Goal: Task Accomplishment & Management: Manage account settings

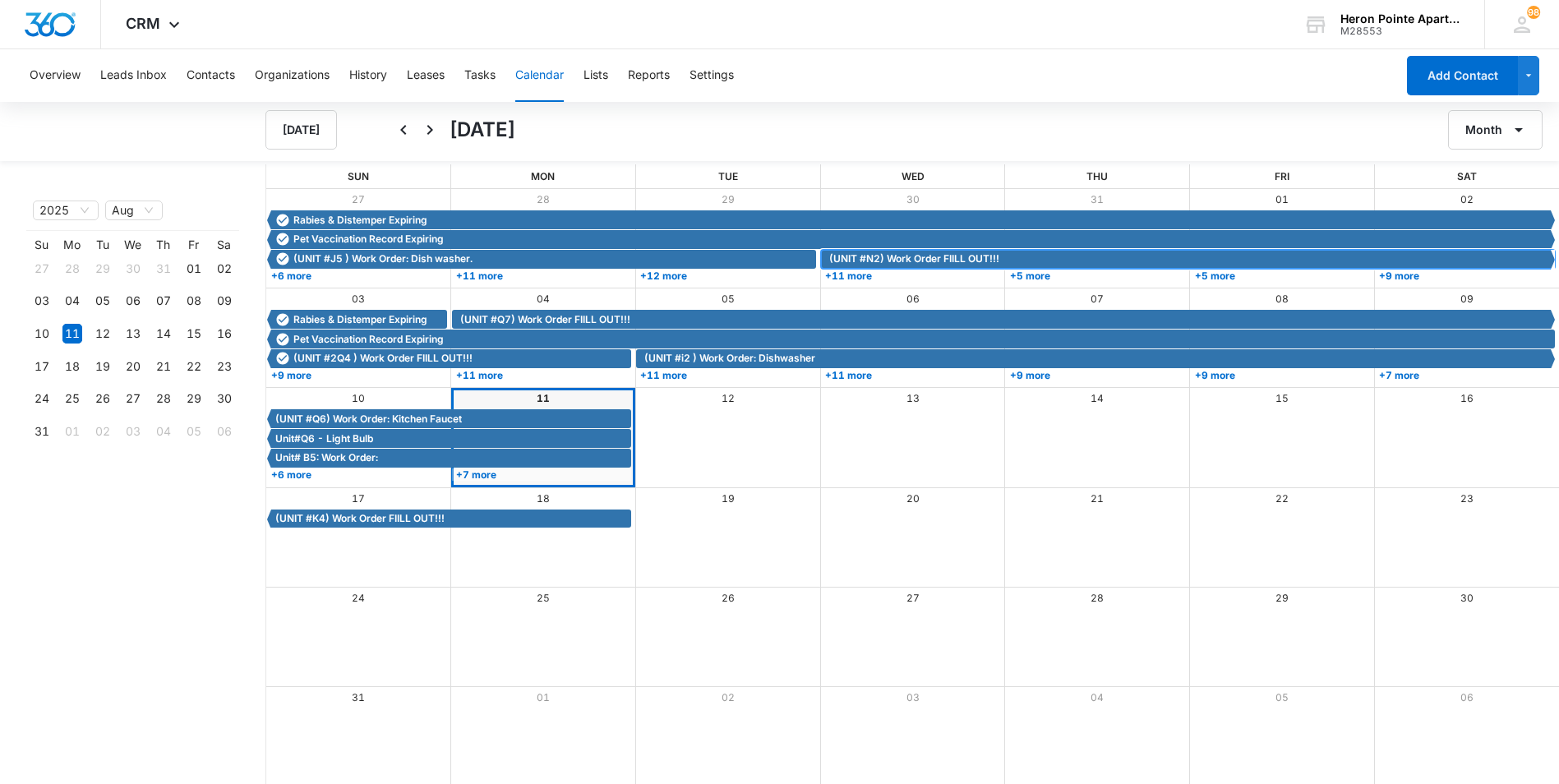
click at [917, 260] on span "(UNIT #N2) Work Order FIILL OUT!!!" at bounding box center [914, 259] width 170 height 15
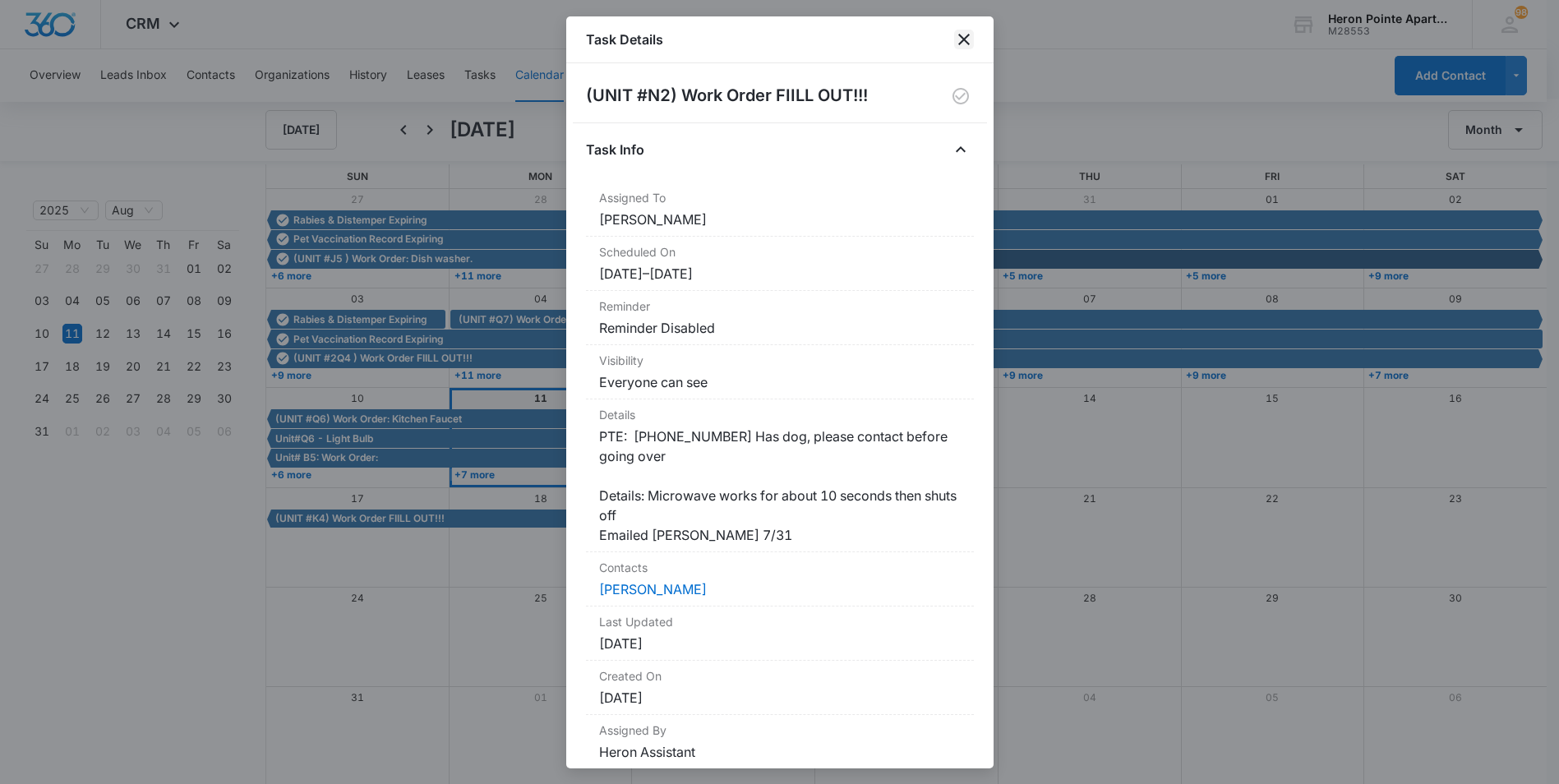
click at [963, 39] on icon "close" at bounding box center [964, 39] width 12 height 12
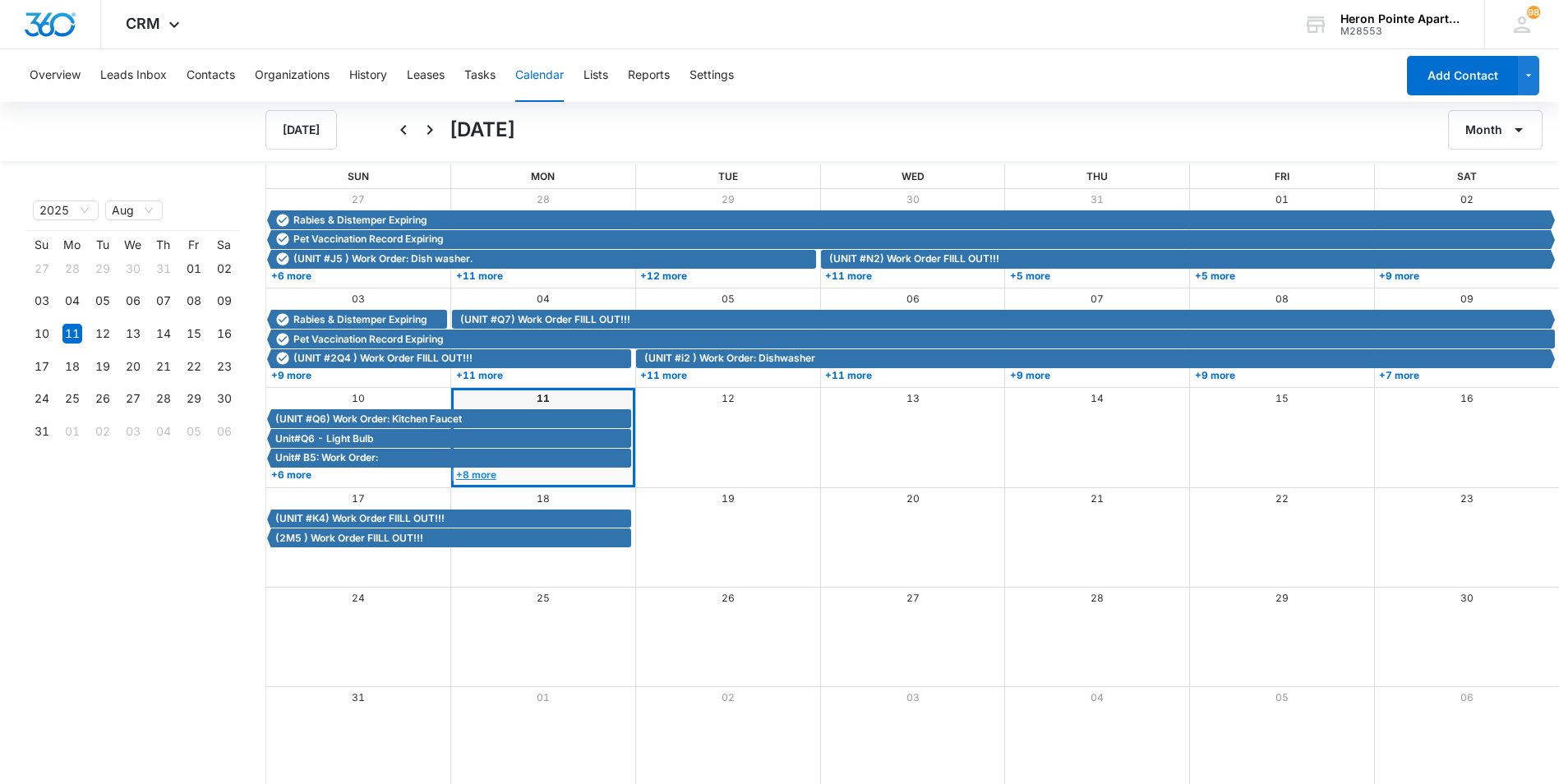
click at [480, 476] on link "+8 more" at bounding box center [542, 475] width 180 height 13
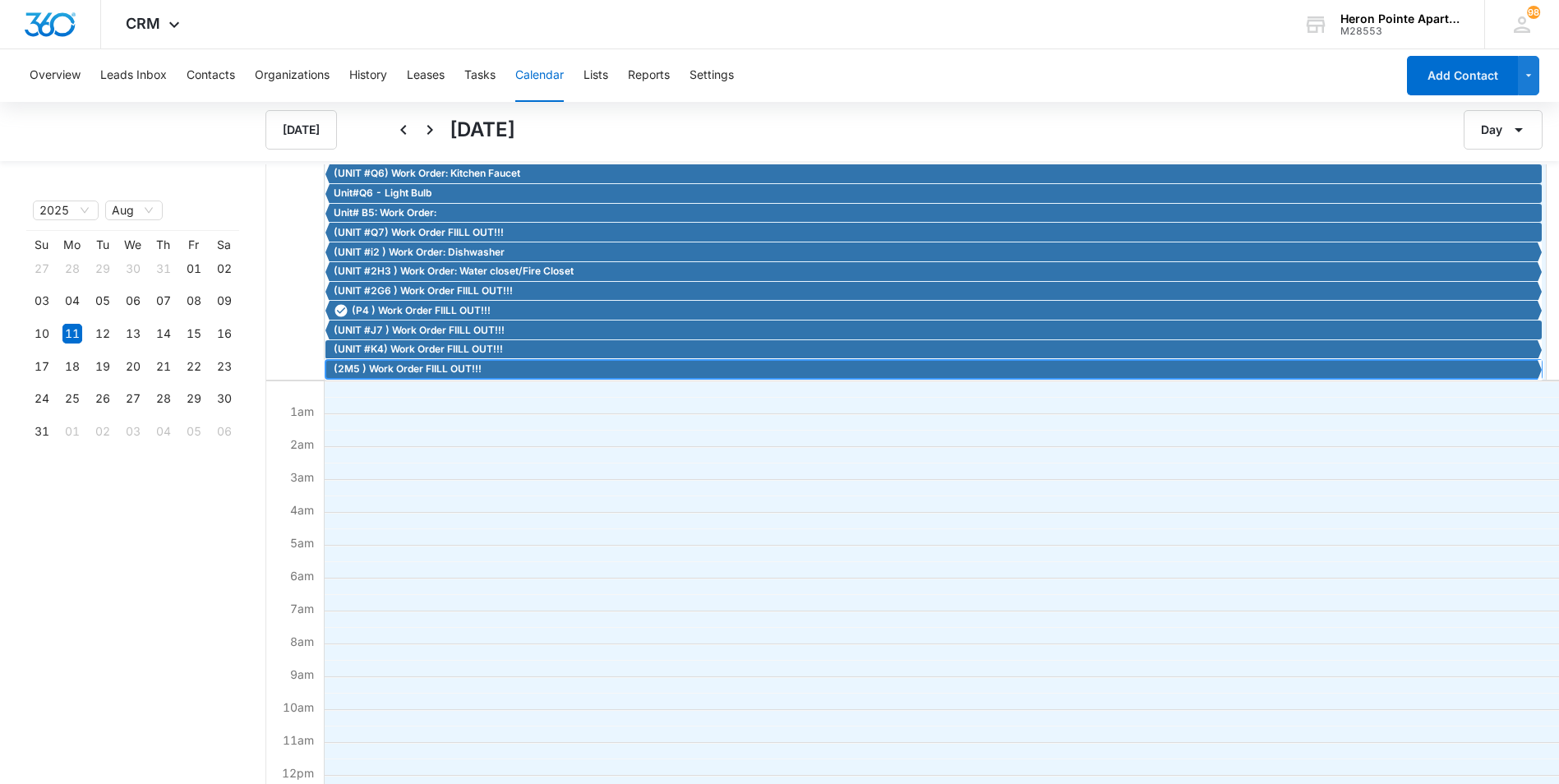
click at [430, 370] on span "(2M5 ) Work Order FIILL OUT!!!" at bounding box center [407, 368] width 148 height 15
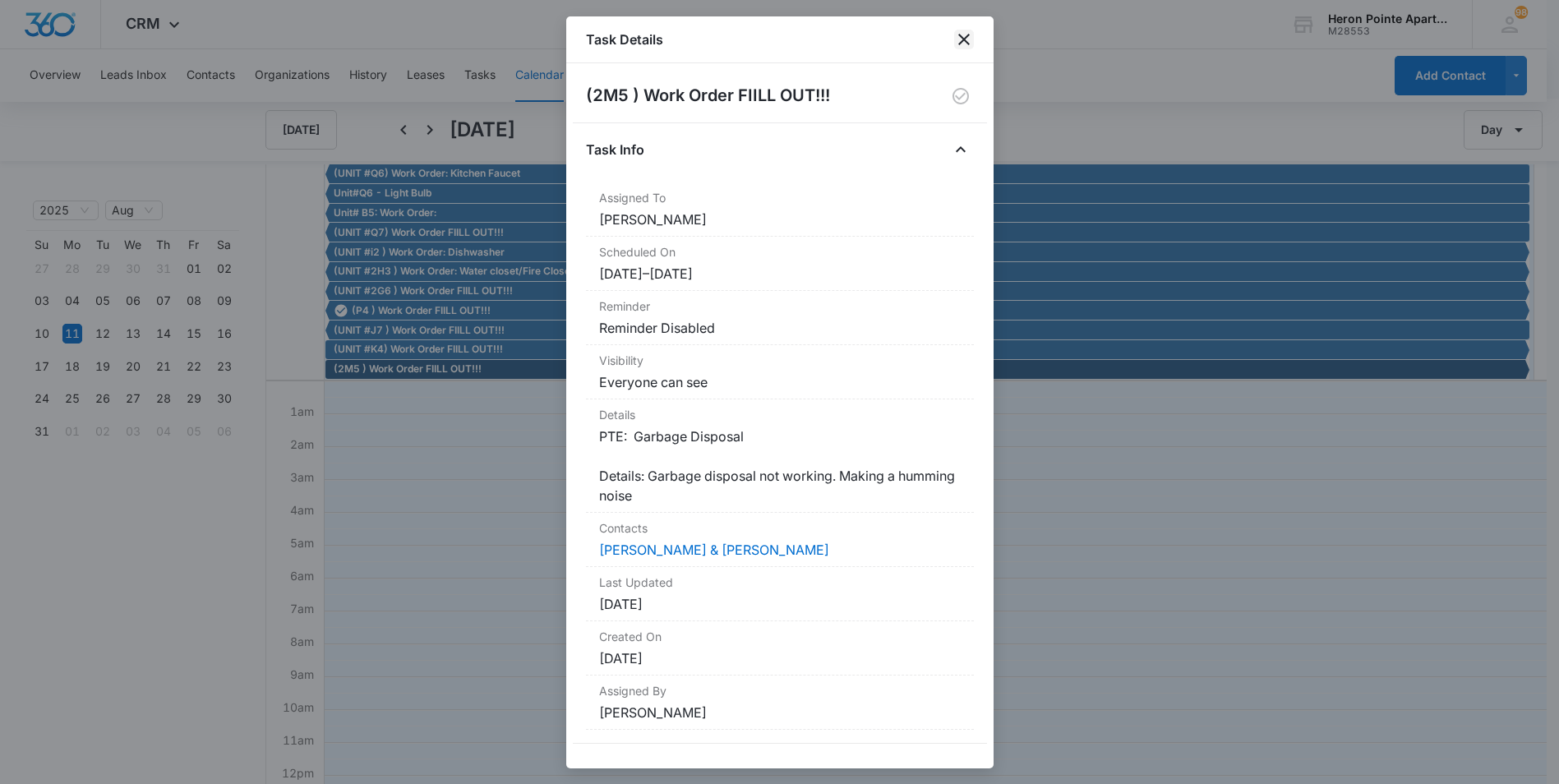
click at [967, 36] on icon "close" at bounding box center [964, 39] width 12 height 12
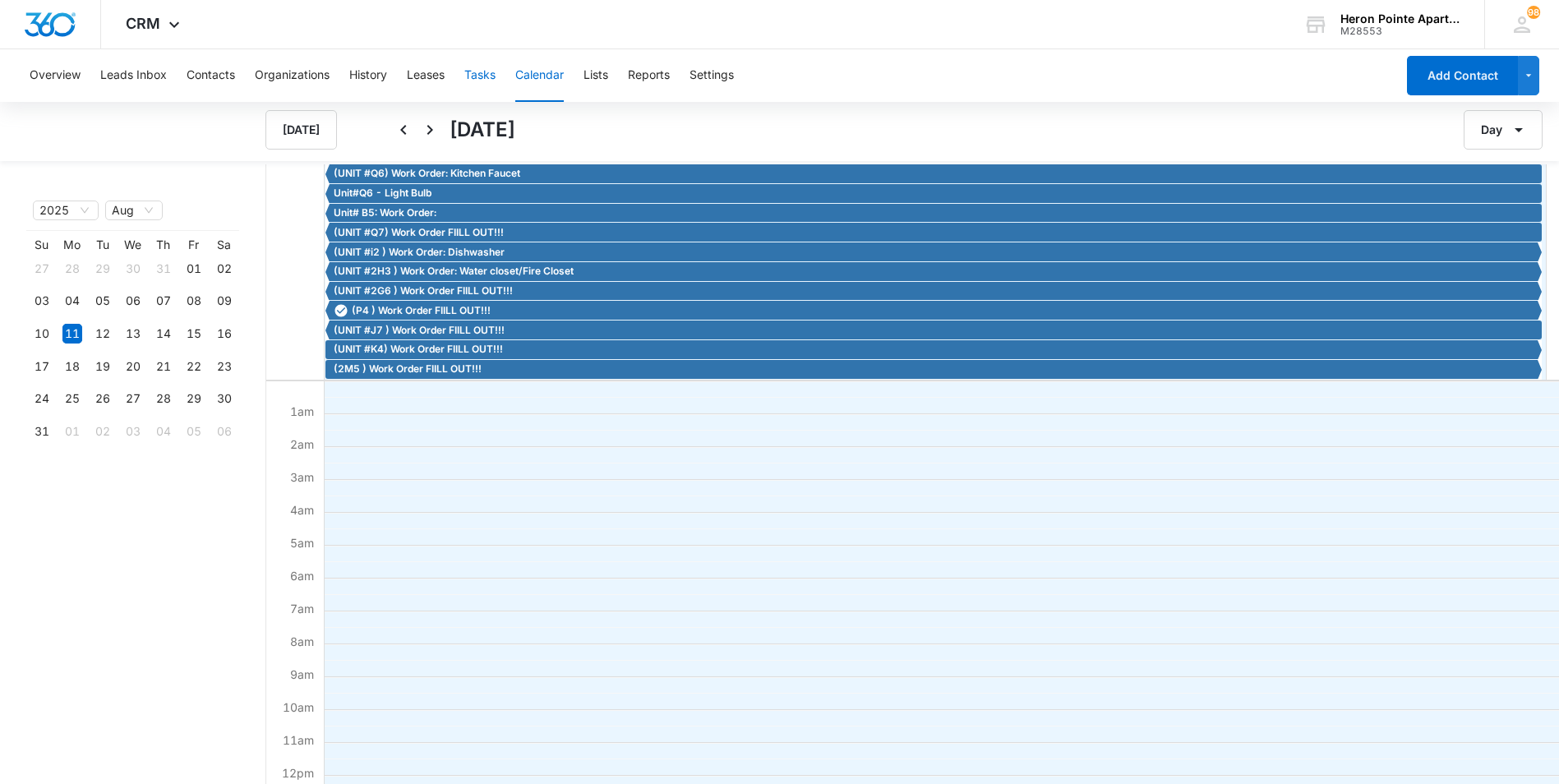
click at [484, 69] on button "Tasks" at bounding box center [480, 75] width 31 height 53
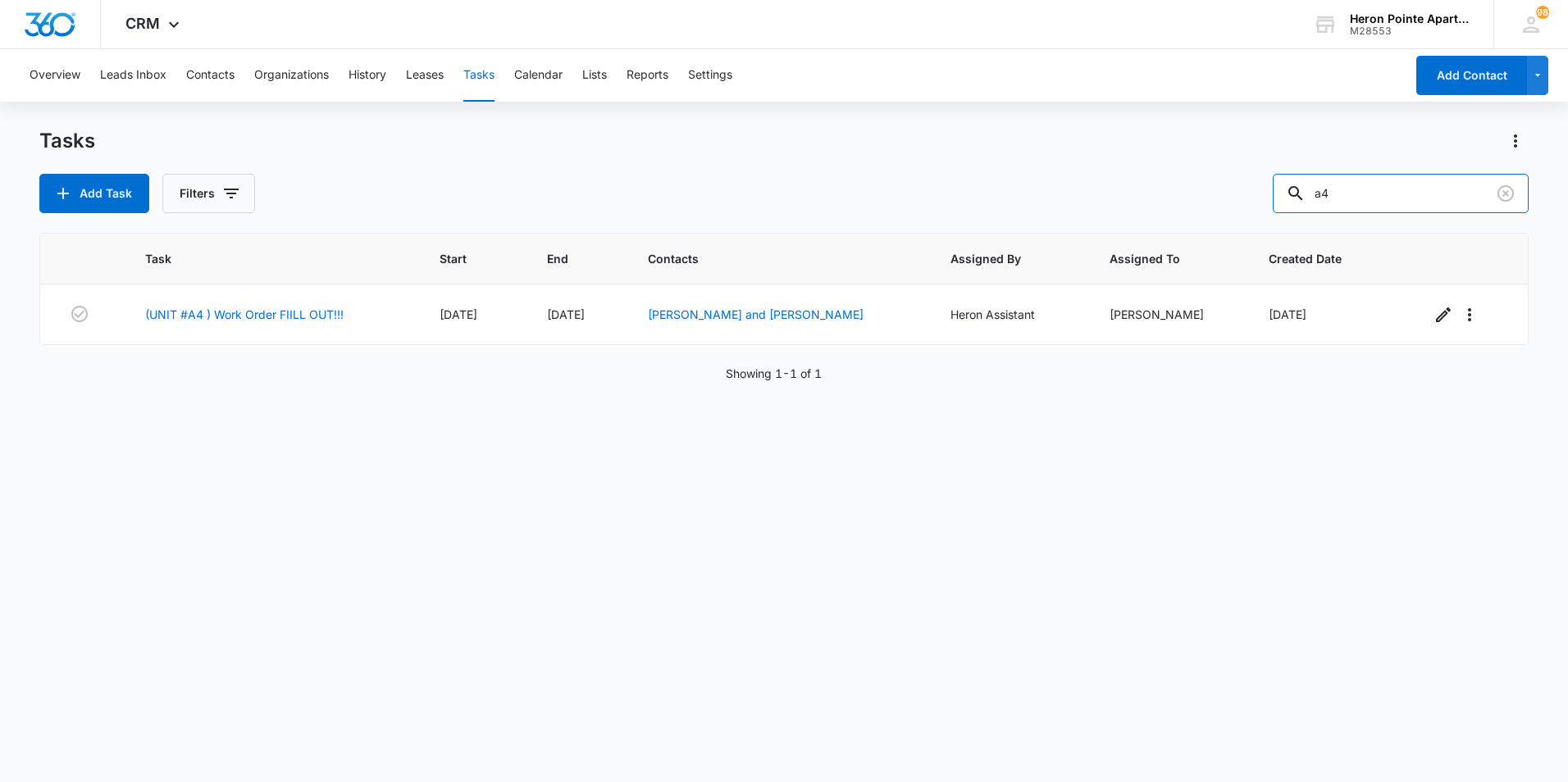
drag, startPoint x: 1368, startPoint y: 196, endPoint x: 1292, endPoint y: 220, distance: 79.7
click at [1292, 220] on div "Tasks Add Task Filters a4 Task Start End Contacts Assigned By Assigned To Creat…" at bounding box center [783, 453] width 1489 height 653
click at [216, 317] on link "(UNIT #A4 ) Work Order FIILL OUT!!!" at bounding box center [244, 314] width 198 height 17
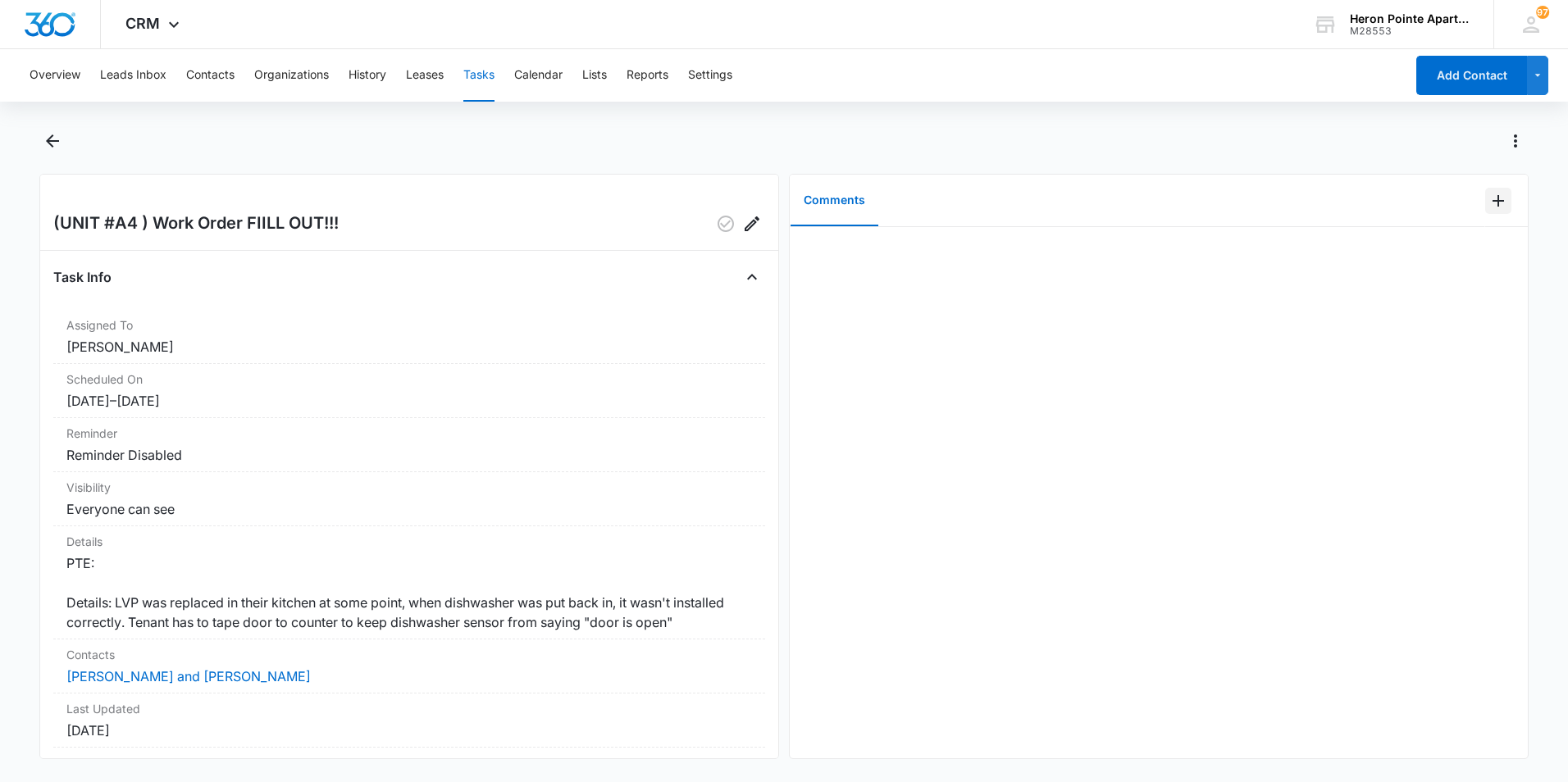
click at [1488, 205] on icon "Add Comment" at bounding box center [1498, 201] width 20 height 20
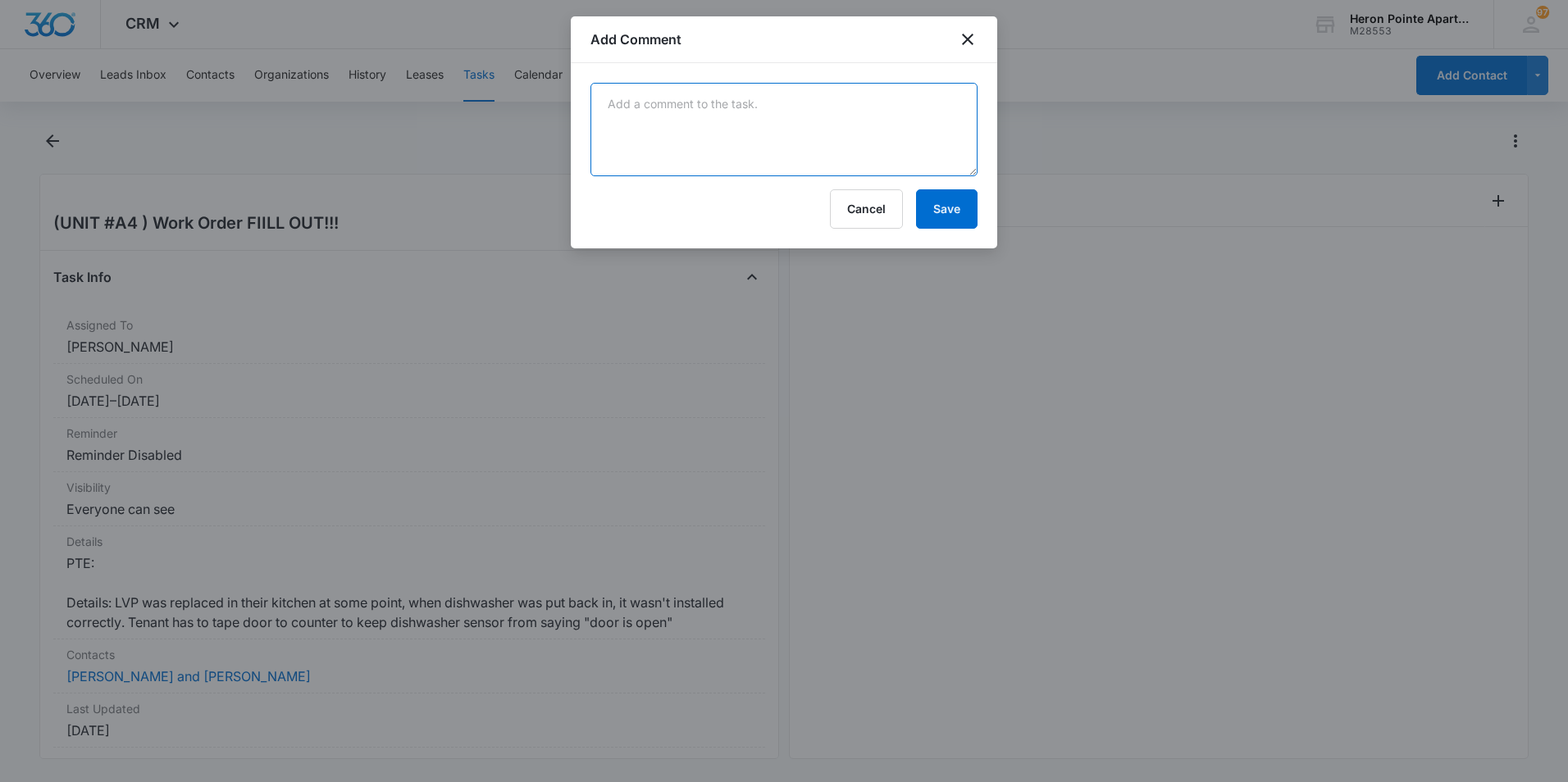
click at [760, 123] on textarea at bounding box center [783, 129] width 387 height 93
type textarea "Adjusted DW so door latches properly. DW making weird noises while running, sch…"
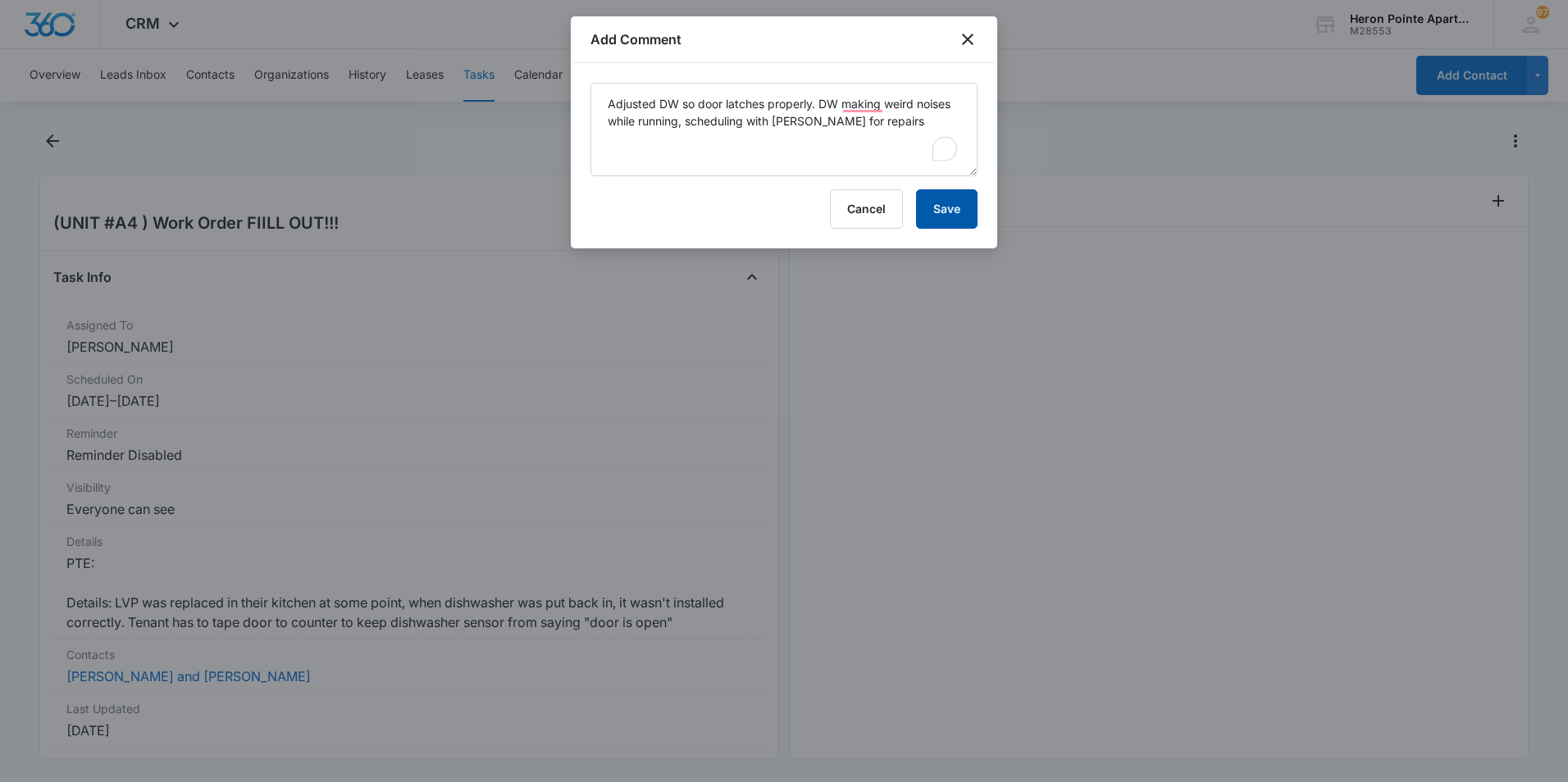
click at [940, 205] on button "Save" at bounding box center [947, 208] width 62 height 39
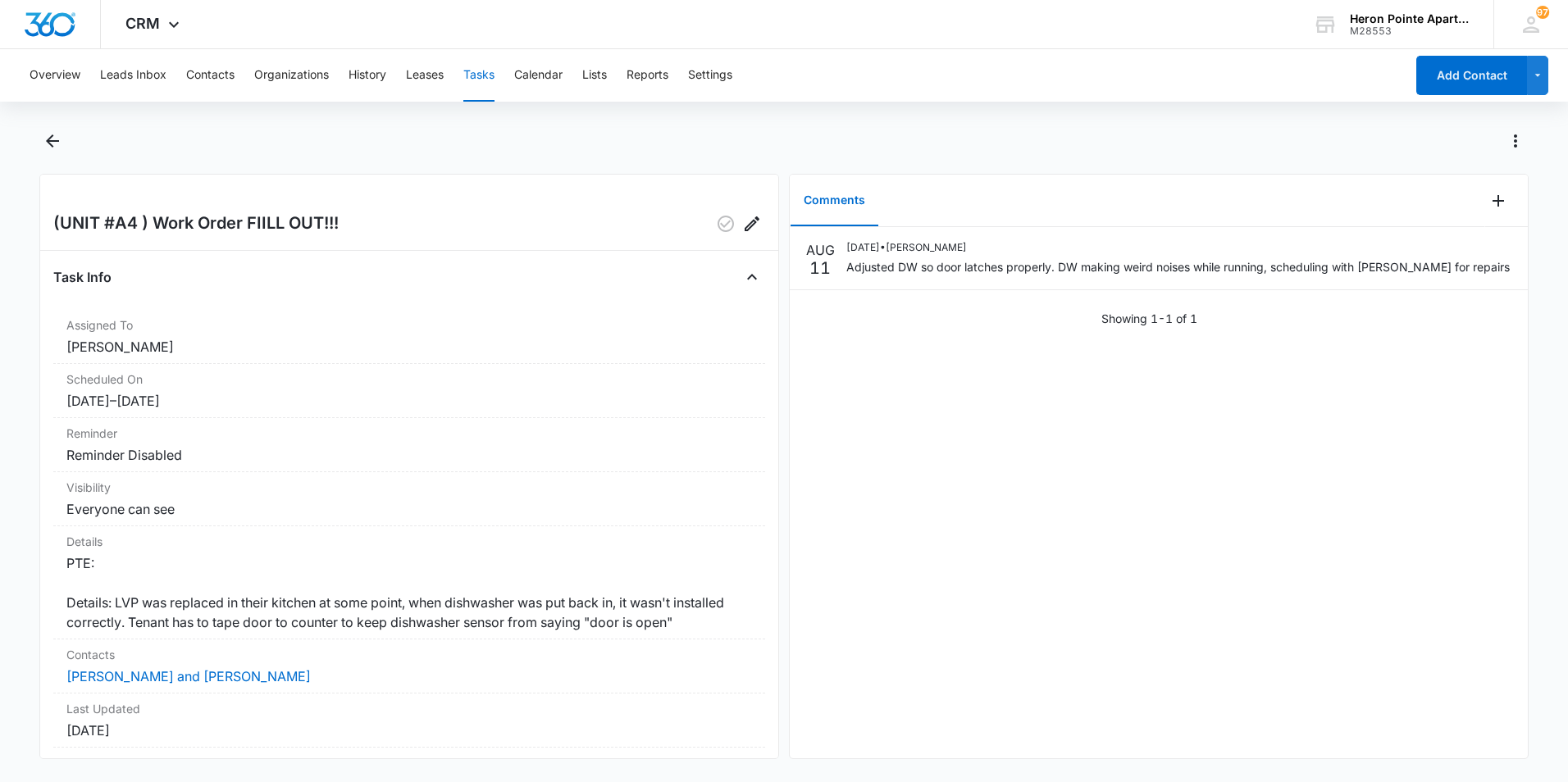
click at [480, 73] on button "Tasks" at bounding box center [479, 75] width 31 height 52
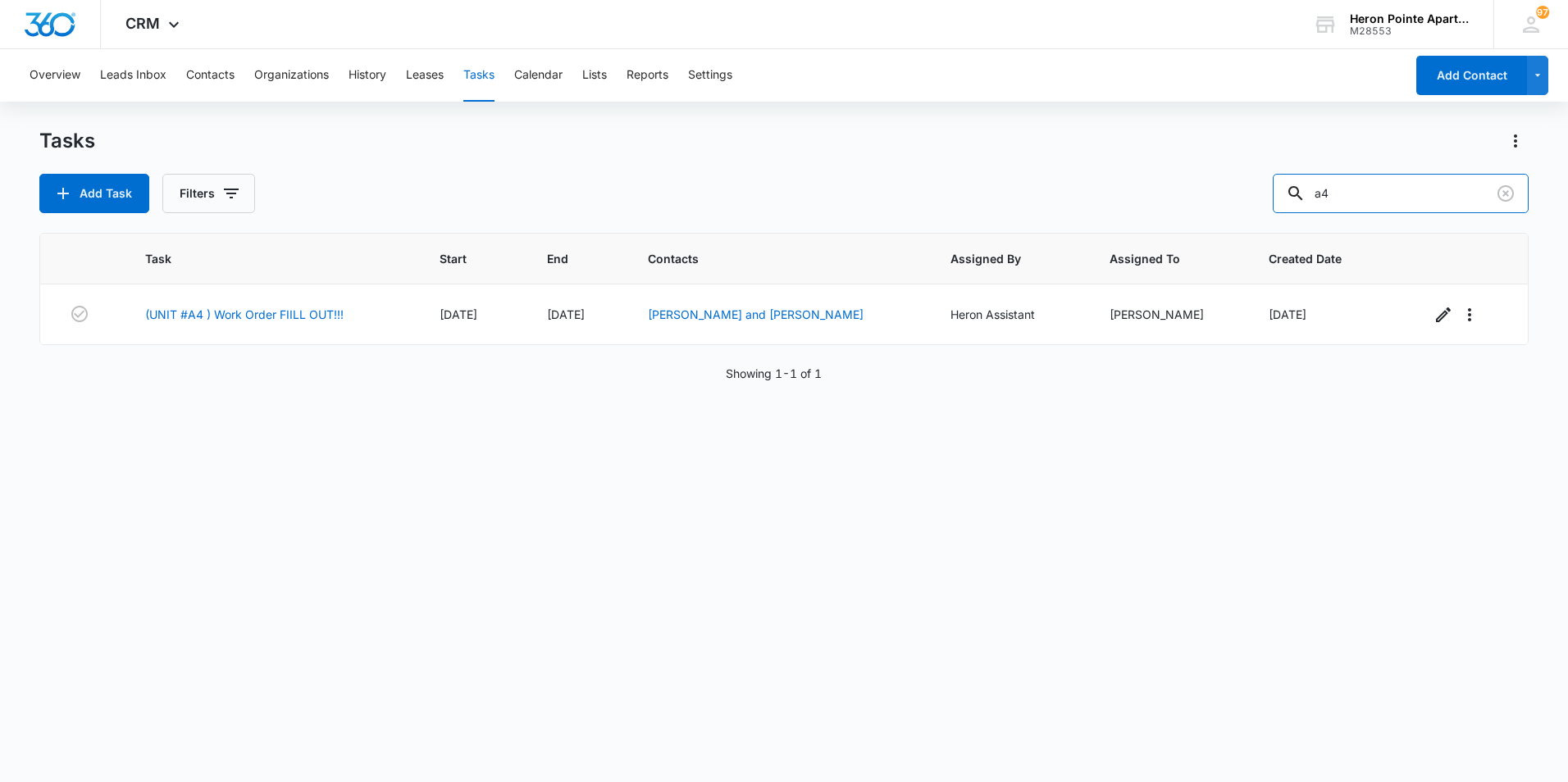
drag, startPoint x: 1324, startPoint y: 204, endPoint x: 1257, endPoint y: 221, distance: 69.1
click at [1257, 221] on div "Tasks Add Task Filters a4 Task Start End Contacts Assigned By Assigned To Creat…" at bounding box center [783, 453] width 1489 height 653
type input "o1"
click at [227, 318] on link "(UNIT #O1 ) Work Order FIILL OUT!!!" at bounding box center [246, 314] width 199 height 17
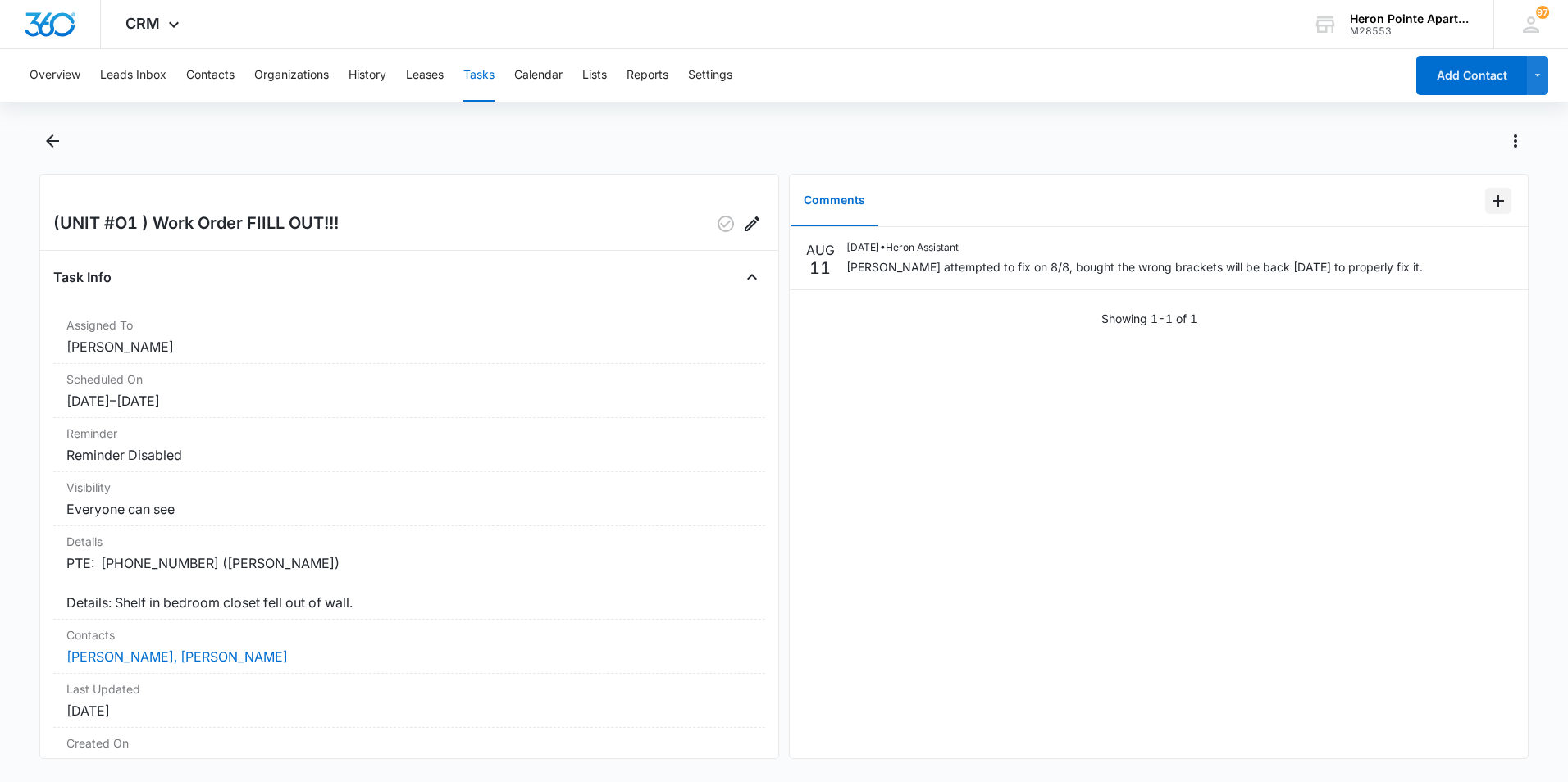
click at [1488, 199] on icon "Add Comment" at bounding box center [1498, 201] width 20 height 20
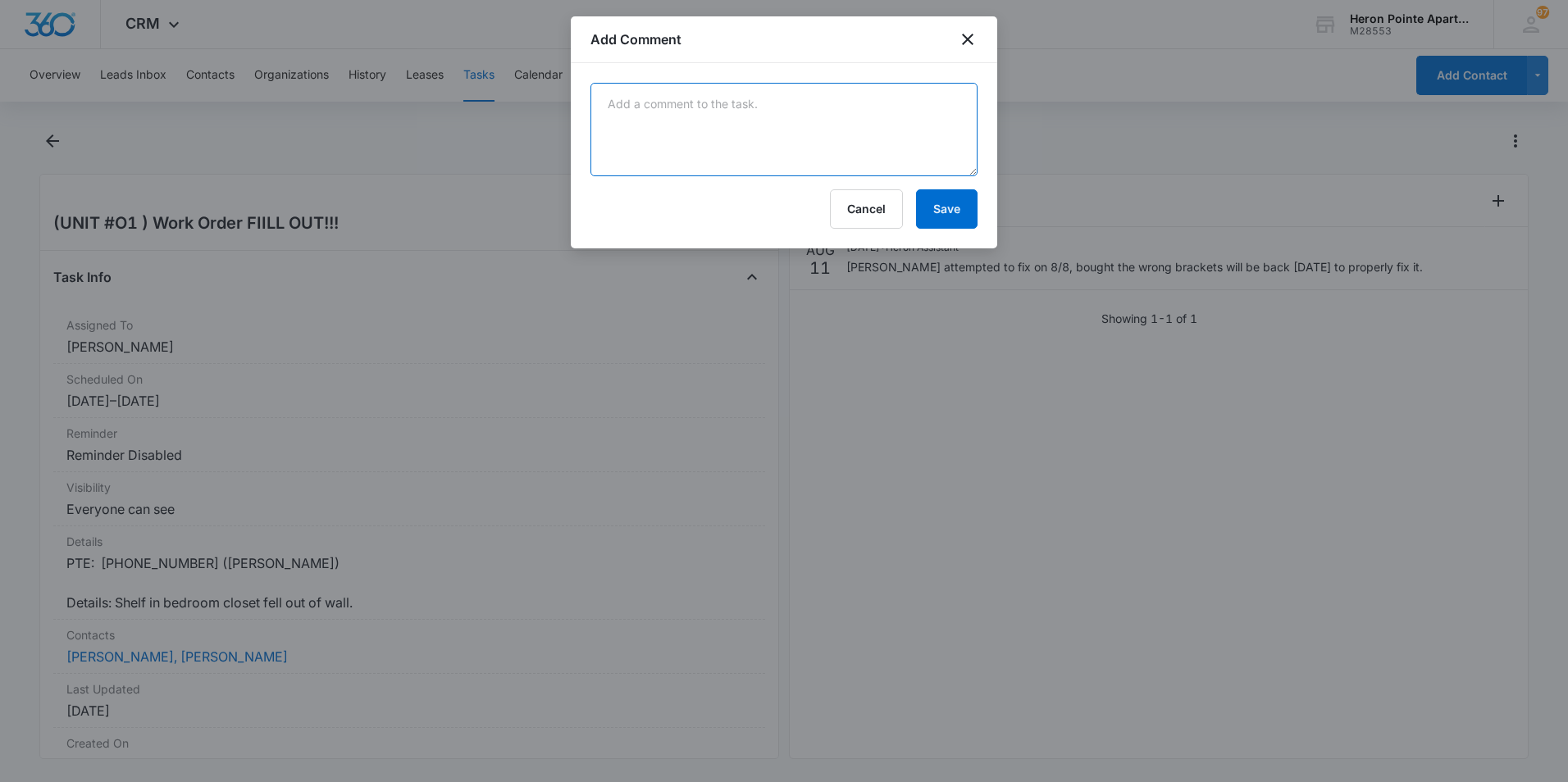
click at [722, 109] on textarea at bounding box center [783, 129] width 387 height 93
type textarea "Tyler finished repairs 8/11"
click at [953, 205] on button "Save" at bounding box center [947, 208] width 62 height 39
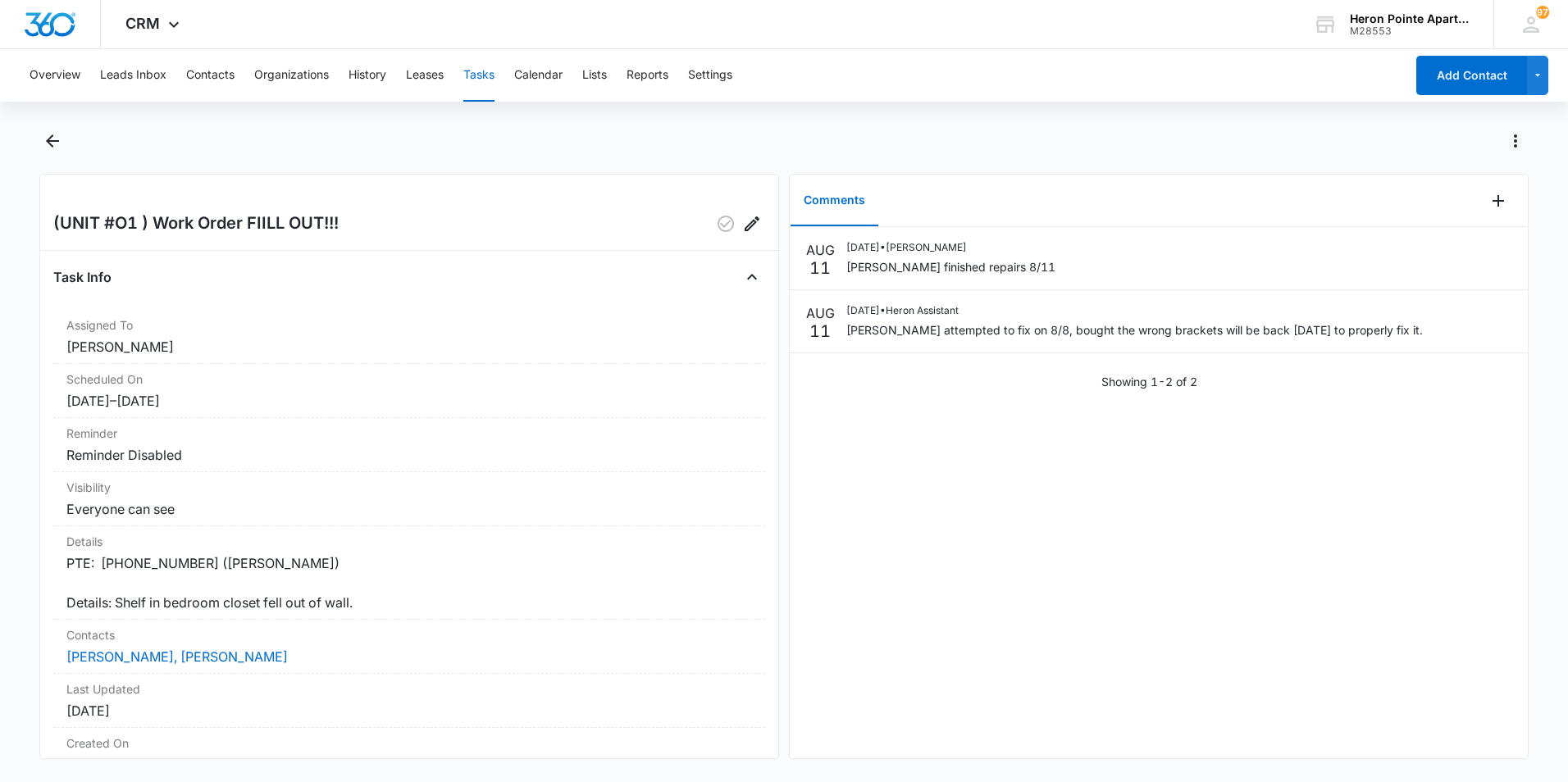
click at [491, 72] on button "Tasks" at bounding box center [479, 75] width 31 height 52
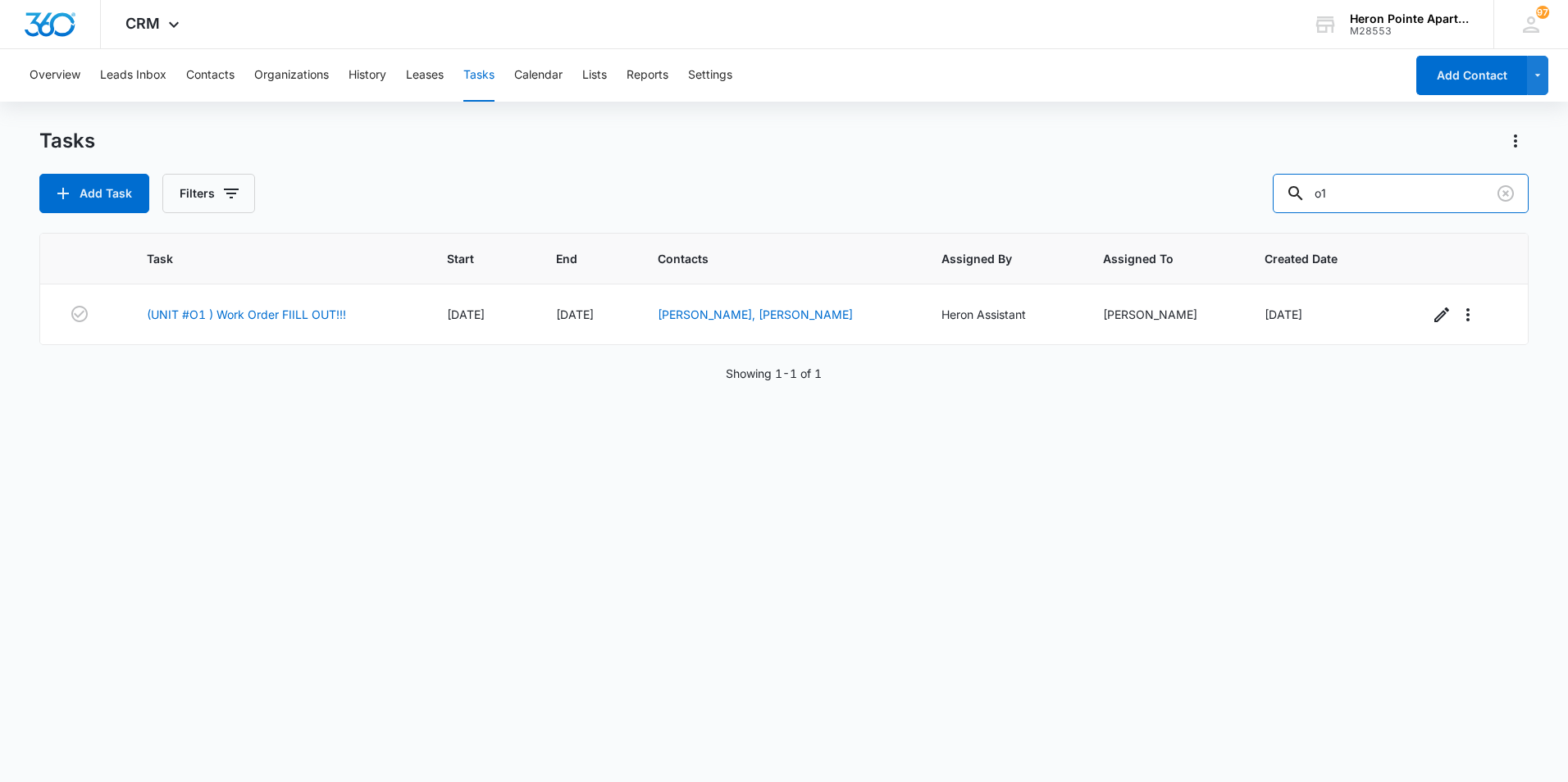
drag, startPoint x: 1407, startPoint y: 186, endPoint x: 1212, endPoint y: 228, distance: 199.5
click at [1212, 228] on div "Tasks Add Task Filters o1 Task Start End Contacts Assigned By Assigned To Creat…" at bounding box center [783, 453] width 1489 height 653
type input "b5"
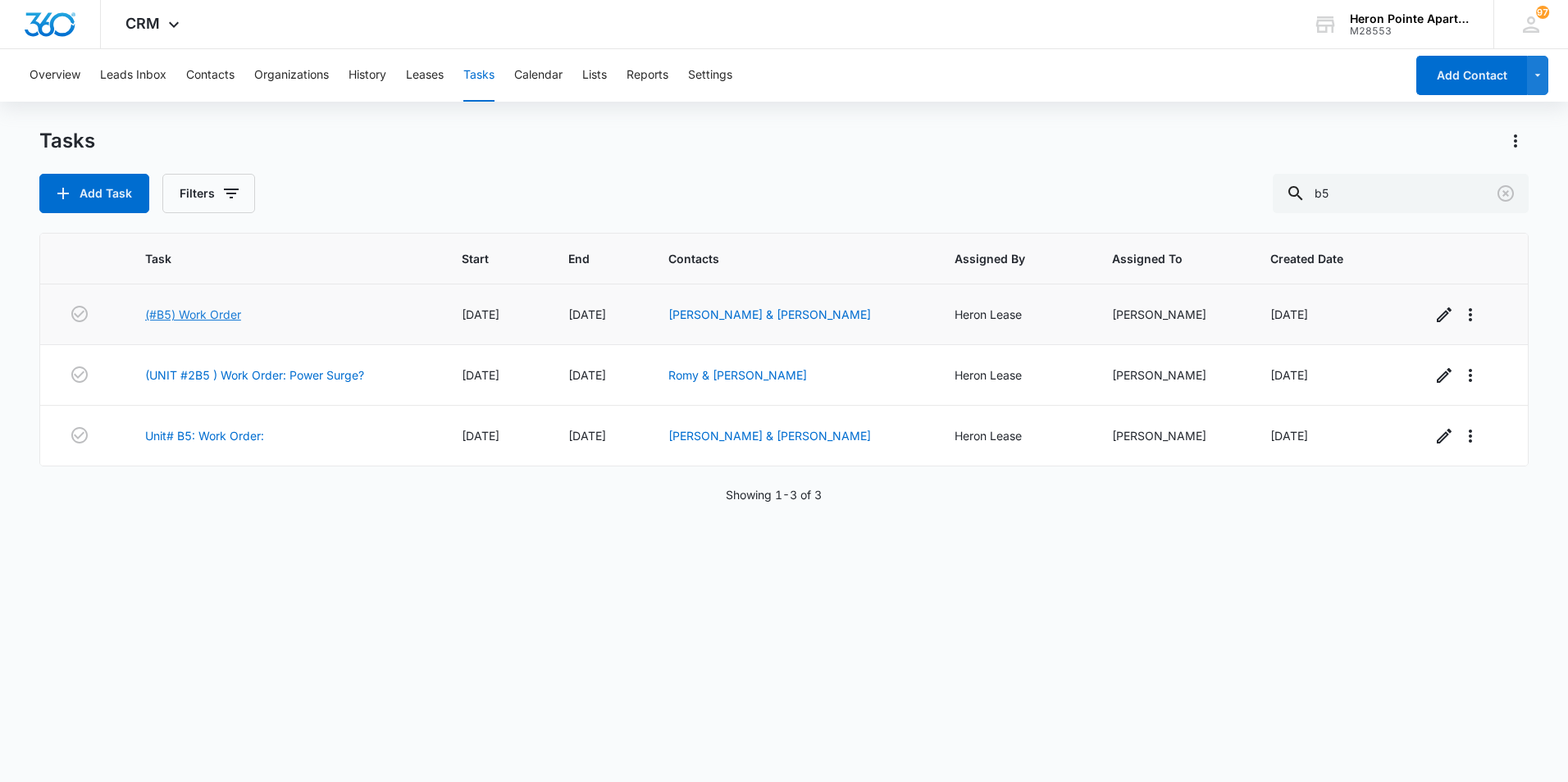
click at [234, 316] on link "(#B5) Work Order" at bounding box center [193, 314] width 96 height 17
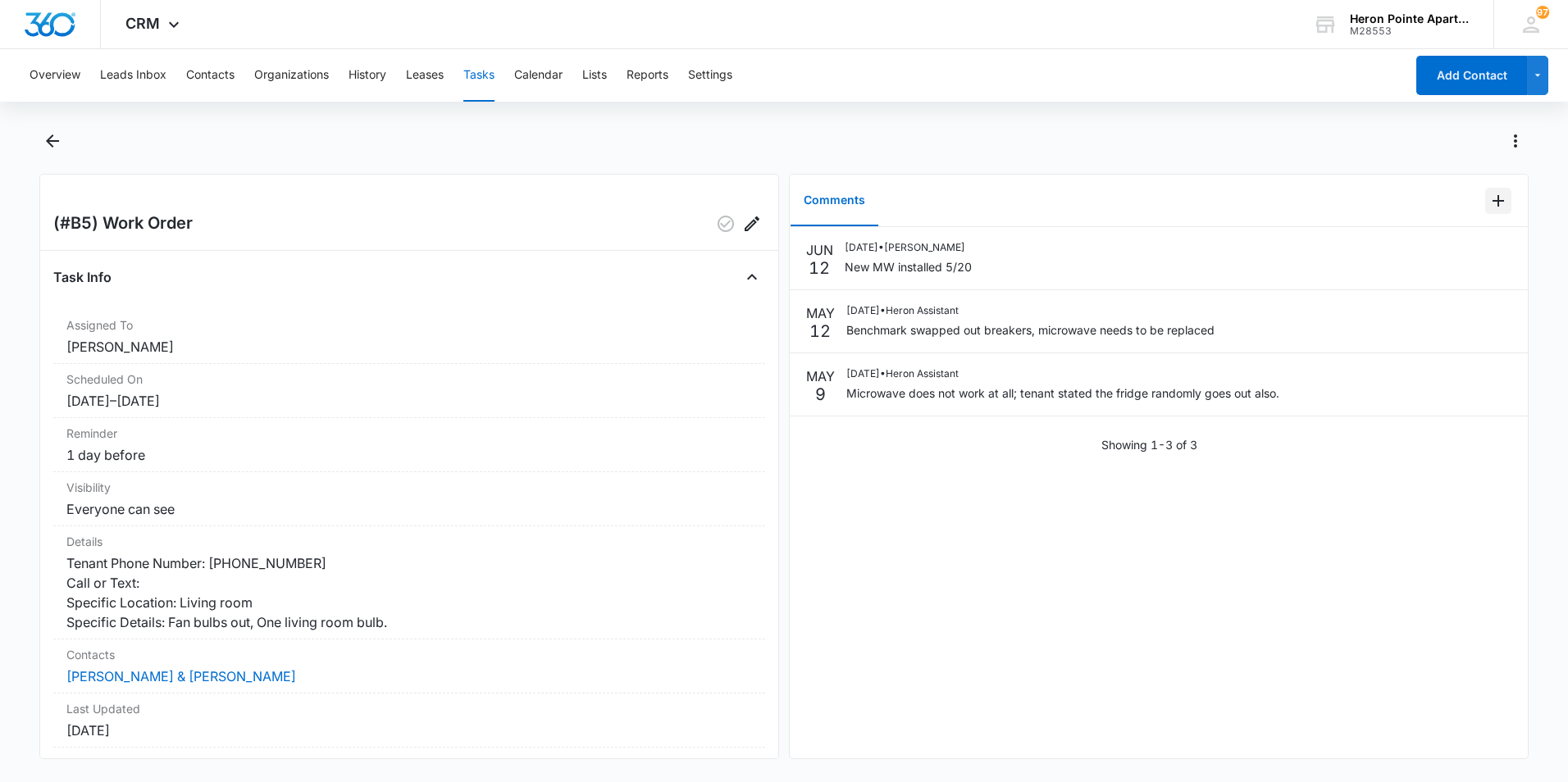
click at [1492, 201] on icon "Add Comment" at bounding box center [1497, 201] width 12 height 12
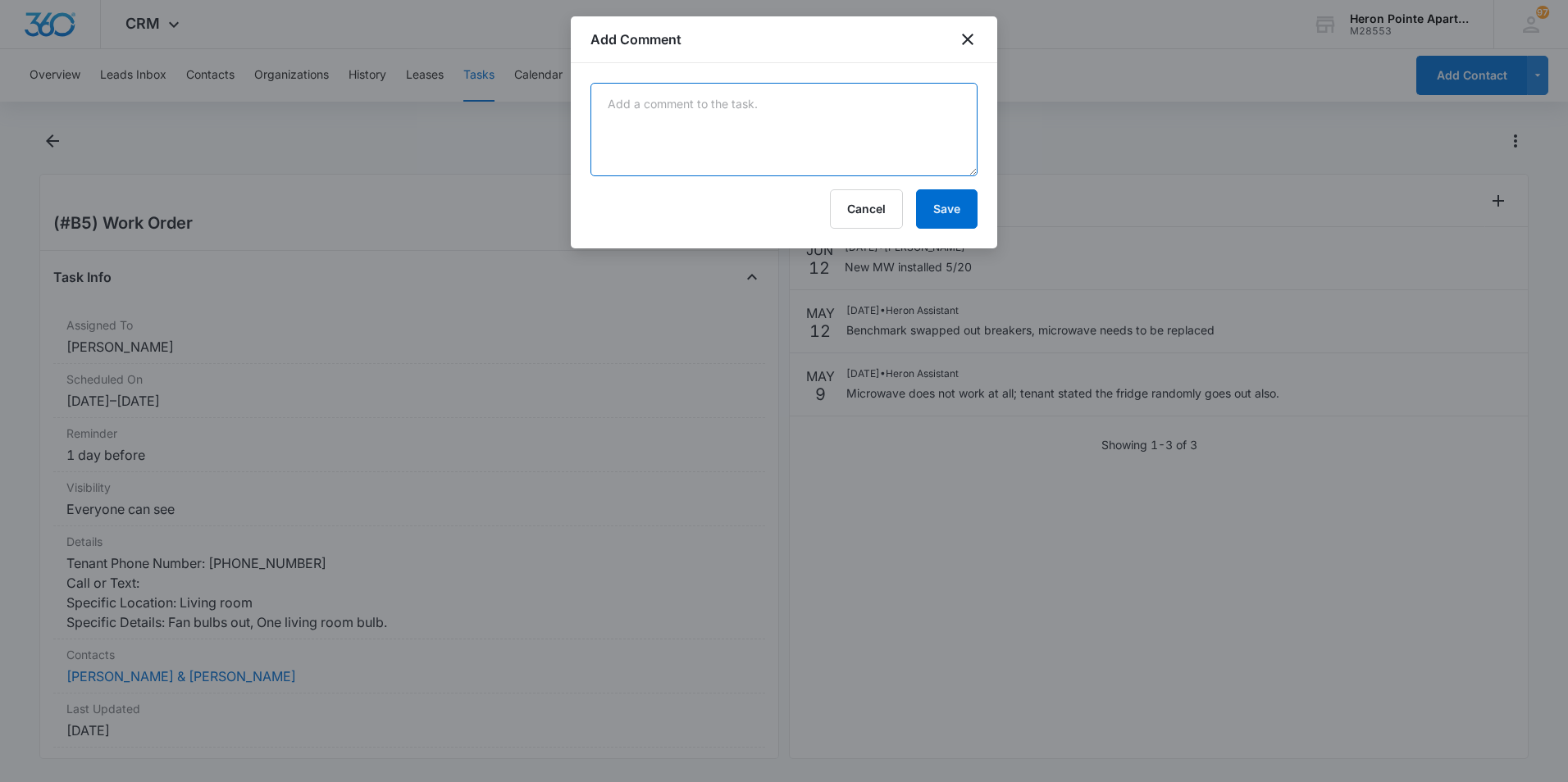
click at [826, 137] on textarea at bounding box center [783, 129] width 387 height 93
type textarea "Replaced bulbs"
click at [951, 210] on button "Save" at bounding box center [947, 208] width 62 height 39
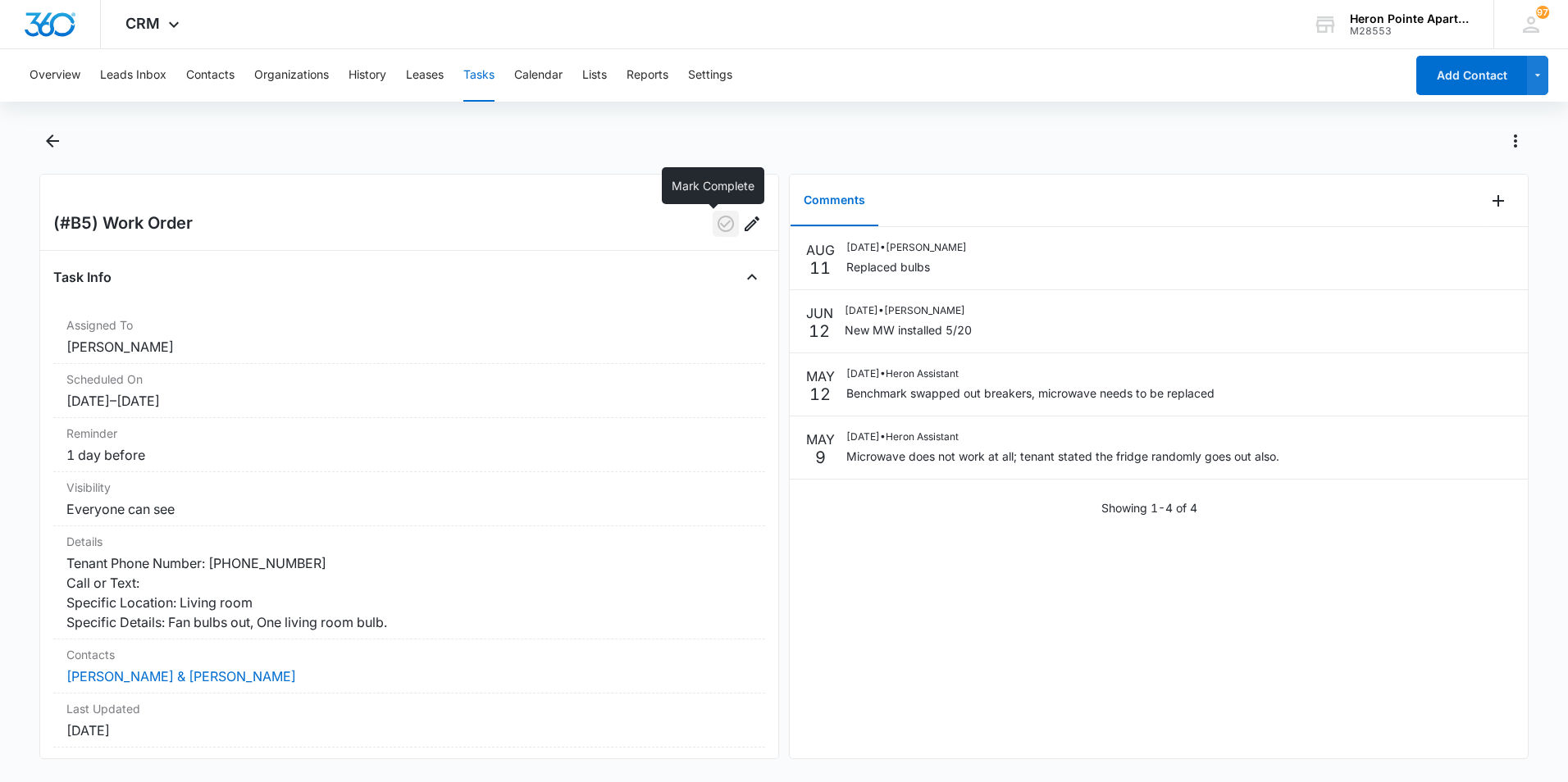
click at [717, 223] on icon "button" at bounding box center [725, 224] width 16 height 16
click at [487, 74] on button "Tasks" at bounding box center [479, 75] width 31 height 52
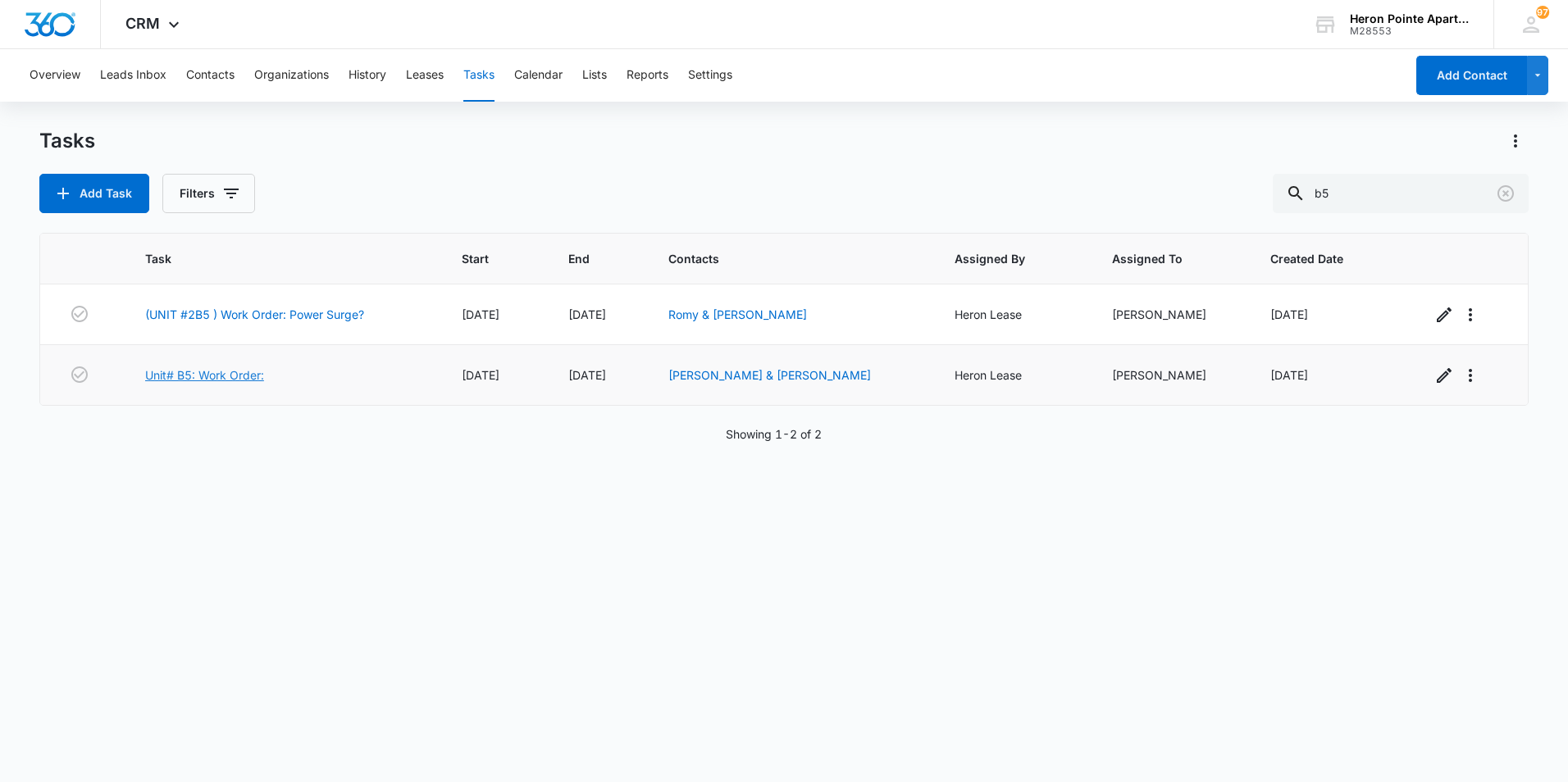
drag, startPoint x: 211, startPoint y: 375, endPoint x: 229, endPoint y: 373, distance: 18.1
click at [211, 375] on link "Unit# B5: Work Order:" at bounding box center [204, 375] width 119 height 17
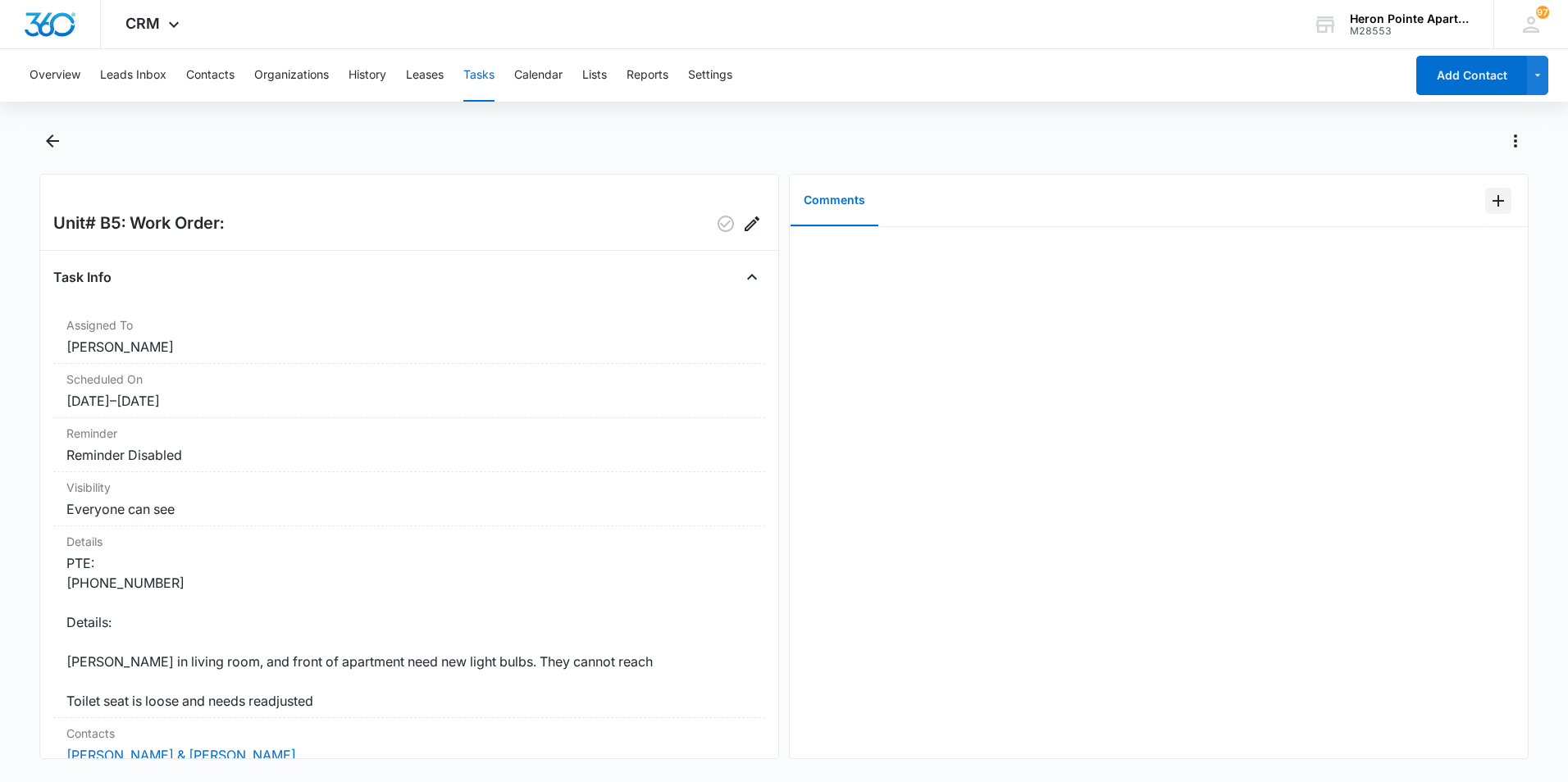
click at [1488, 204] on icon "Add Comment" at bounding box center [1498, 201] width 20 height 20
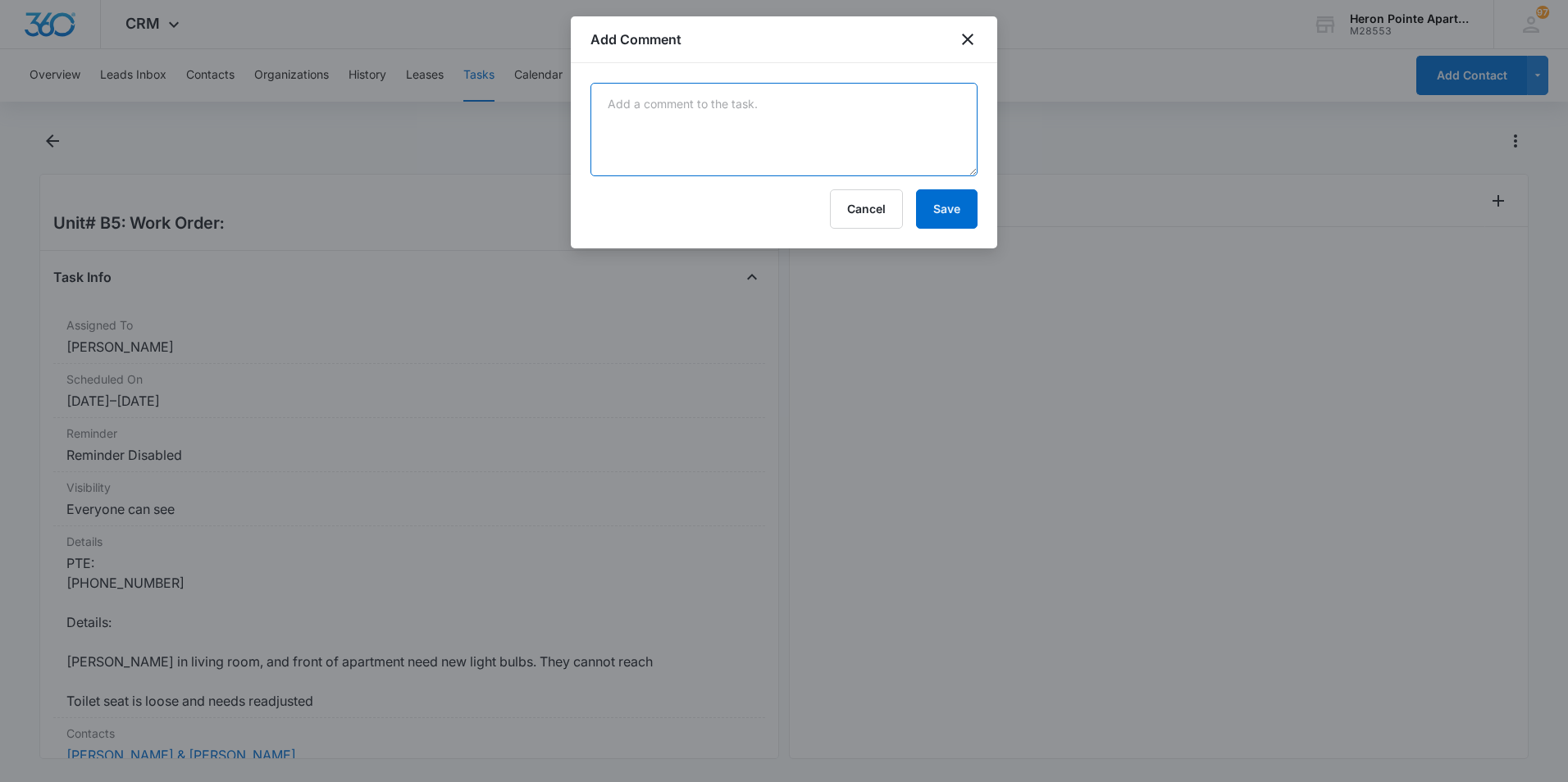
click at [695, 116] on textarea at bounding box center [783, 129] width 387 height 93
type textarea "Replaced bulbs, tightened toilet seat"
click at [949, 210] on button "Save" at bounding box center [947, 208] width 62 height 39
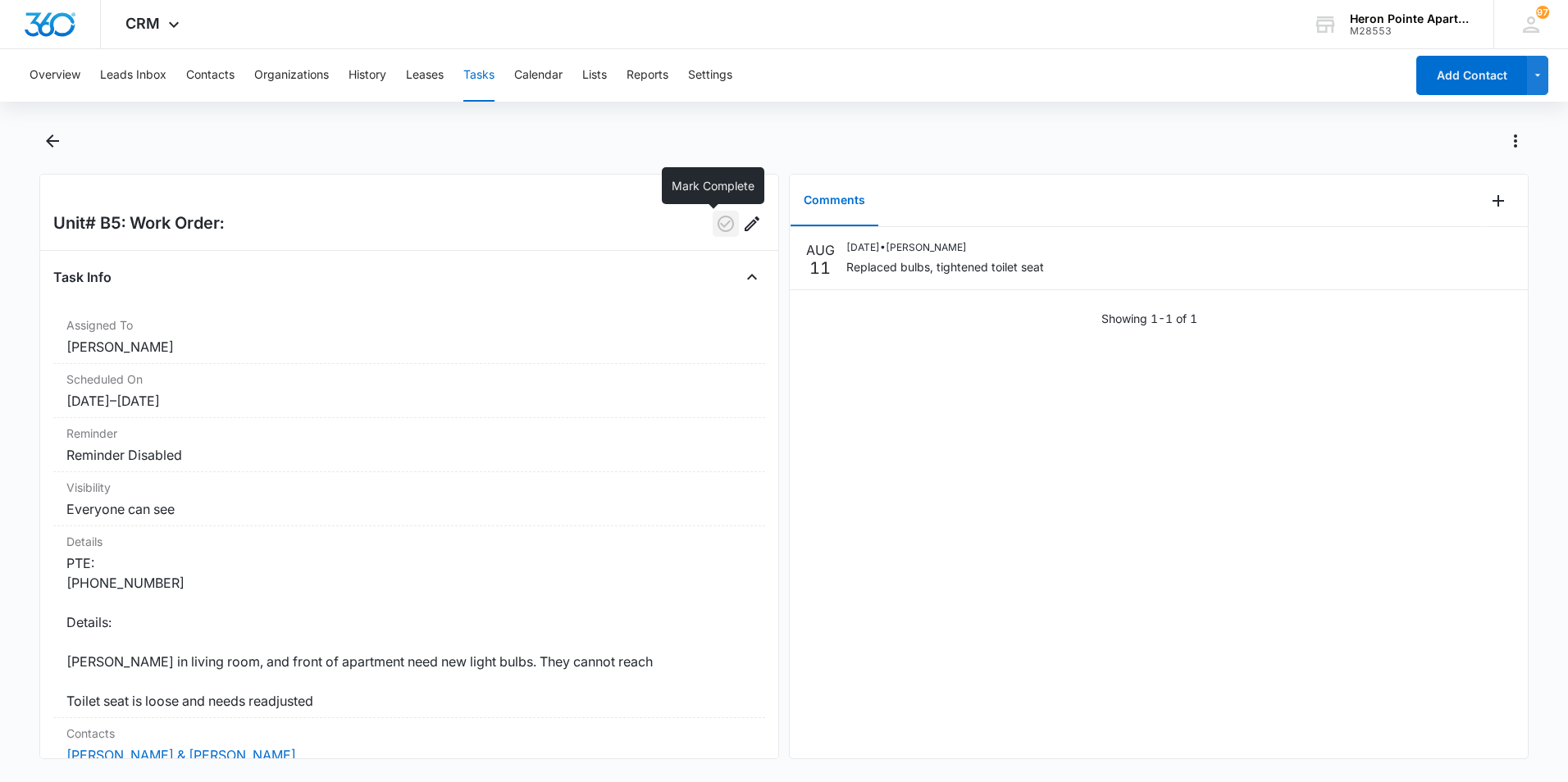
click at [716, 222] on icon "button" at bounding box center [726, 224] width 20 height 20
click at [489, 62] on button "Tasks" at bounding box center [479, 75] width 31 height 52
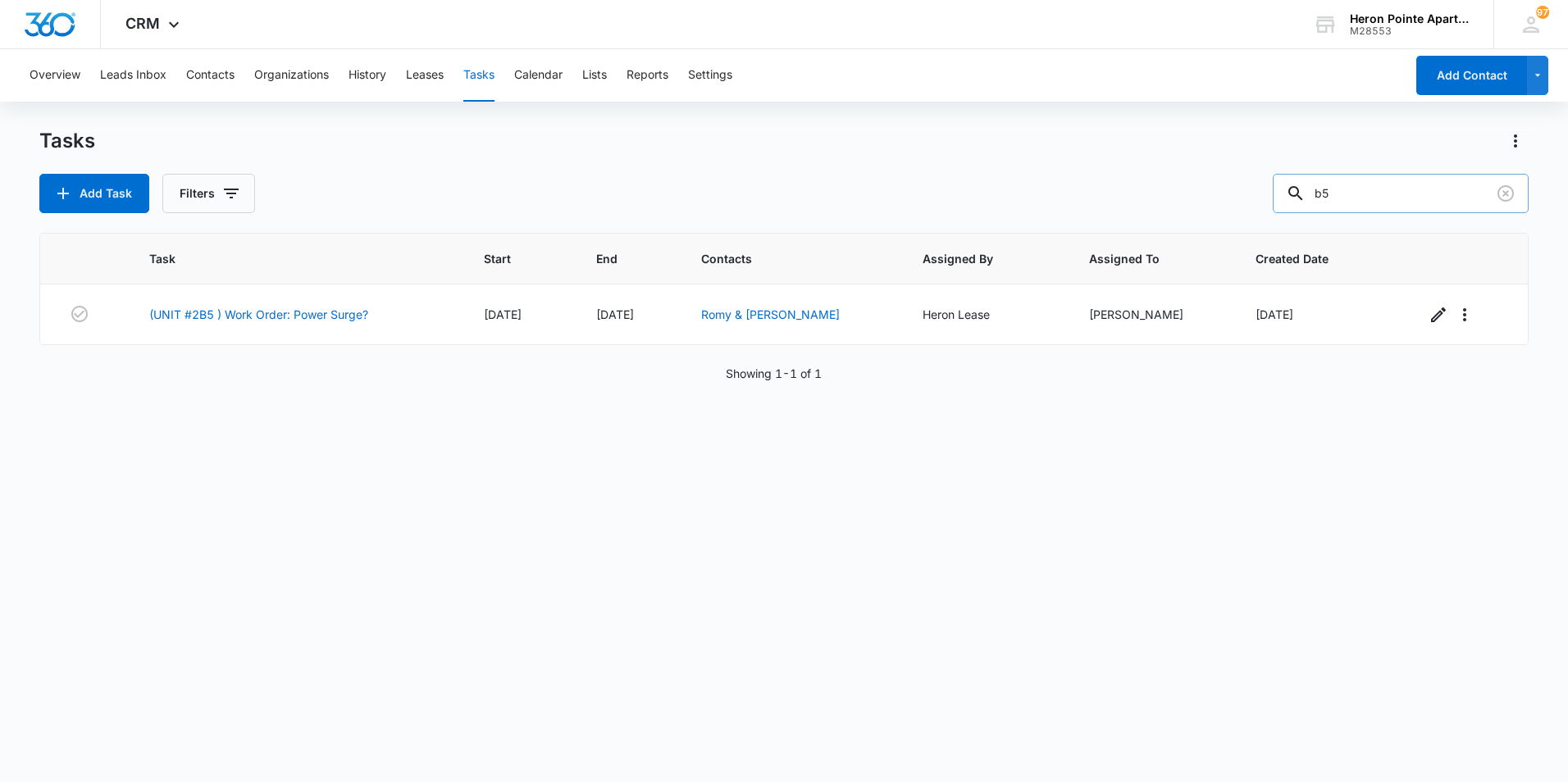
click at [1335, 193] on input "b5" at bounding box center [1401, 193] width 256 height 39
type input "d5"
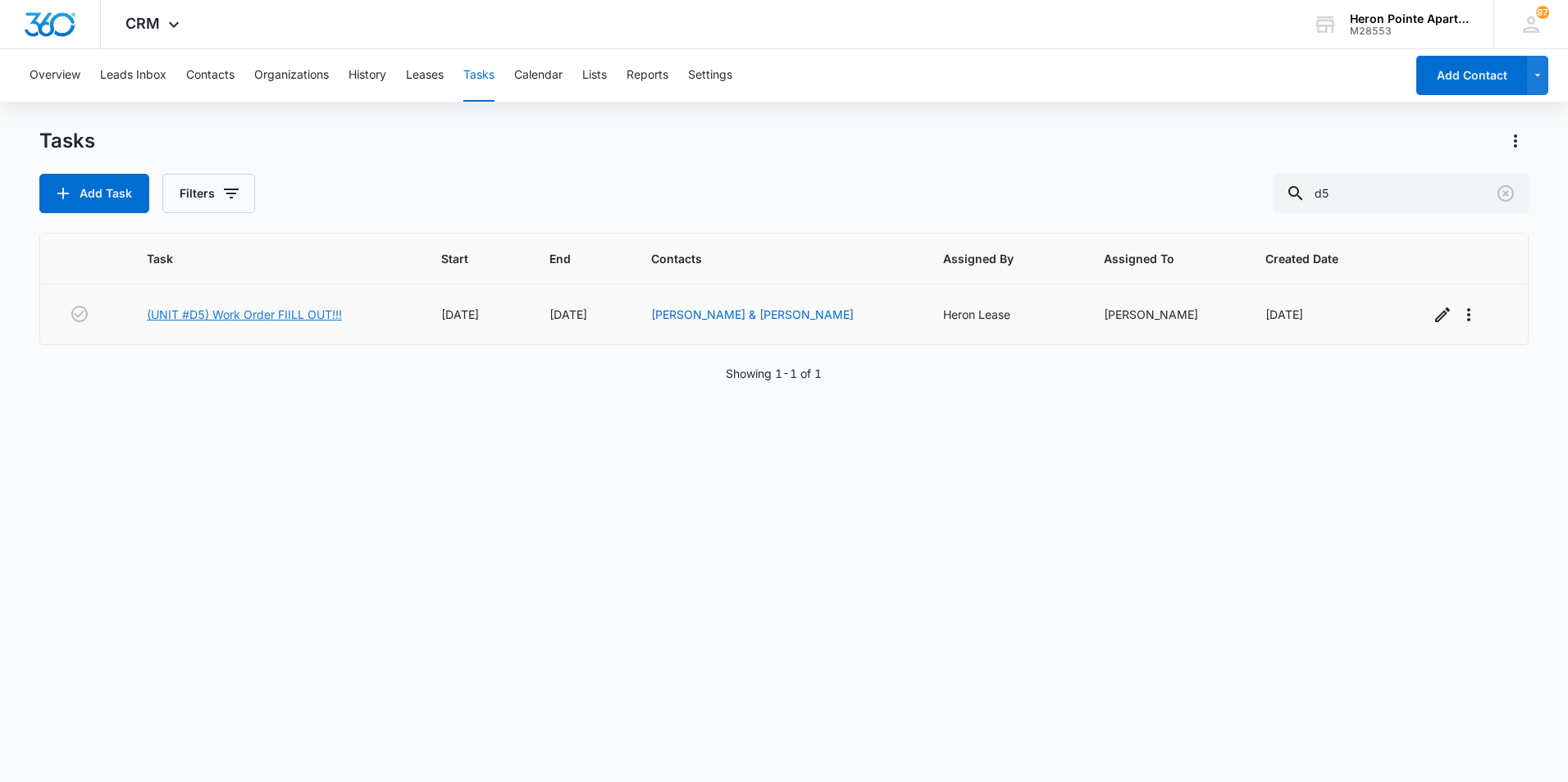
click at [318, 312] on link "(UNIT #D5) Work Order FIILL OUT!!!" at bounding box center [244, 314] width 196 height 17
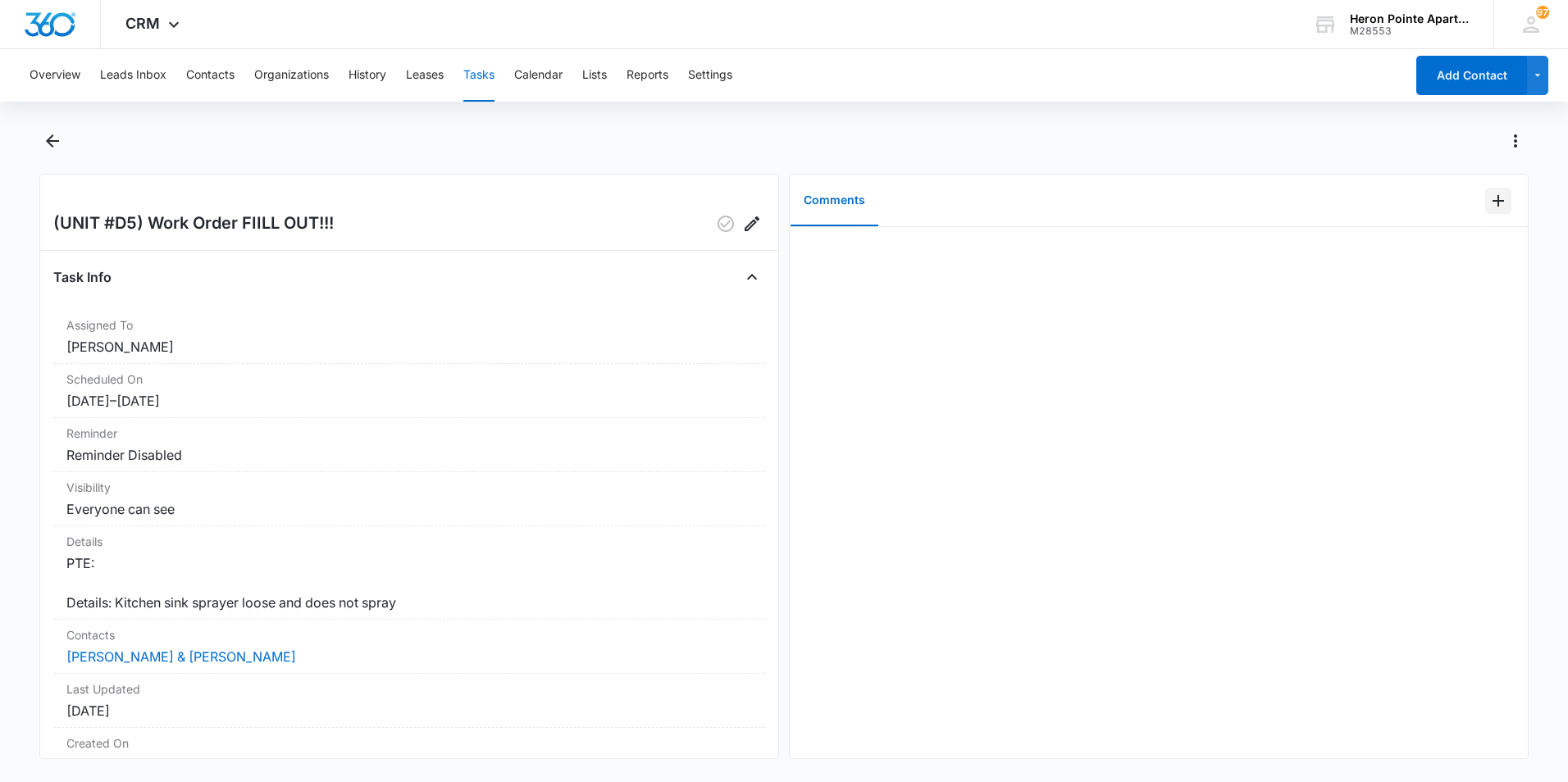
click at [1488, 202] on icon "Add Comment" at bounding box center [1498, 201] width 20 height 20
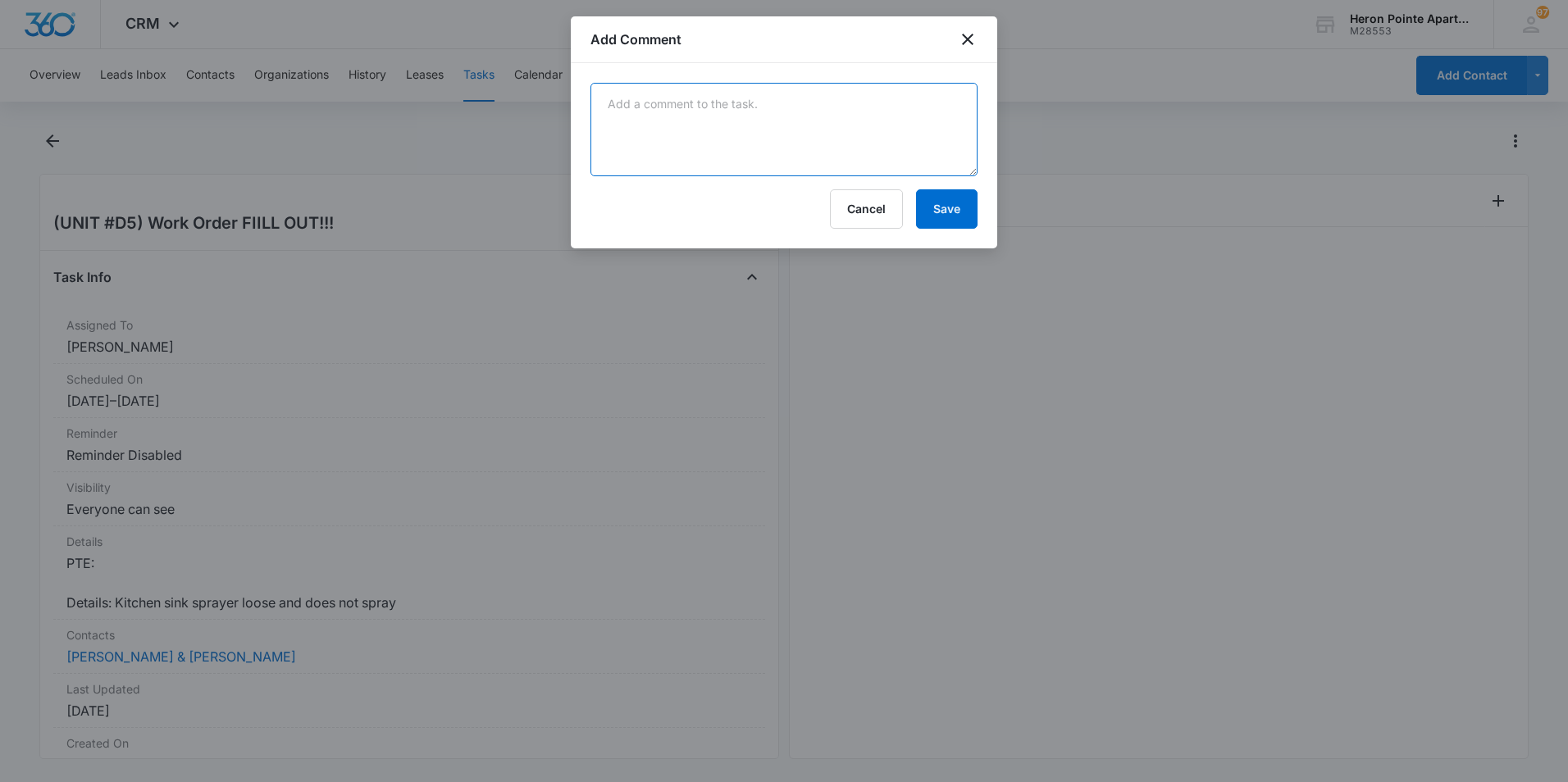
click at [651, 126] on textarea at bounding box center [783, 129] width 387 height 93
type textarea "Replaced sprayer and tightend faucet handle"
click at [959, 212] on button "Save" at bounding box center [947, 208] width 62 height 39
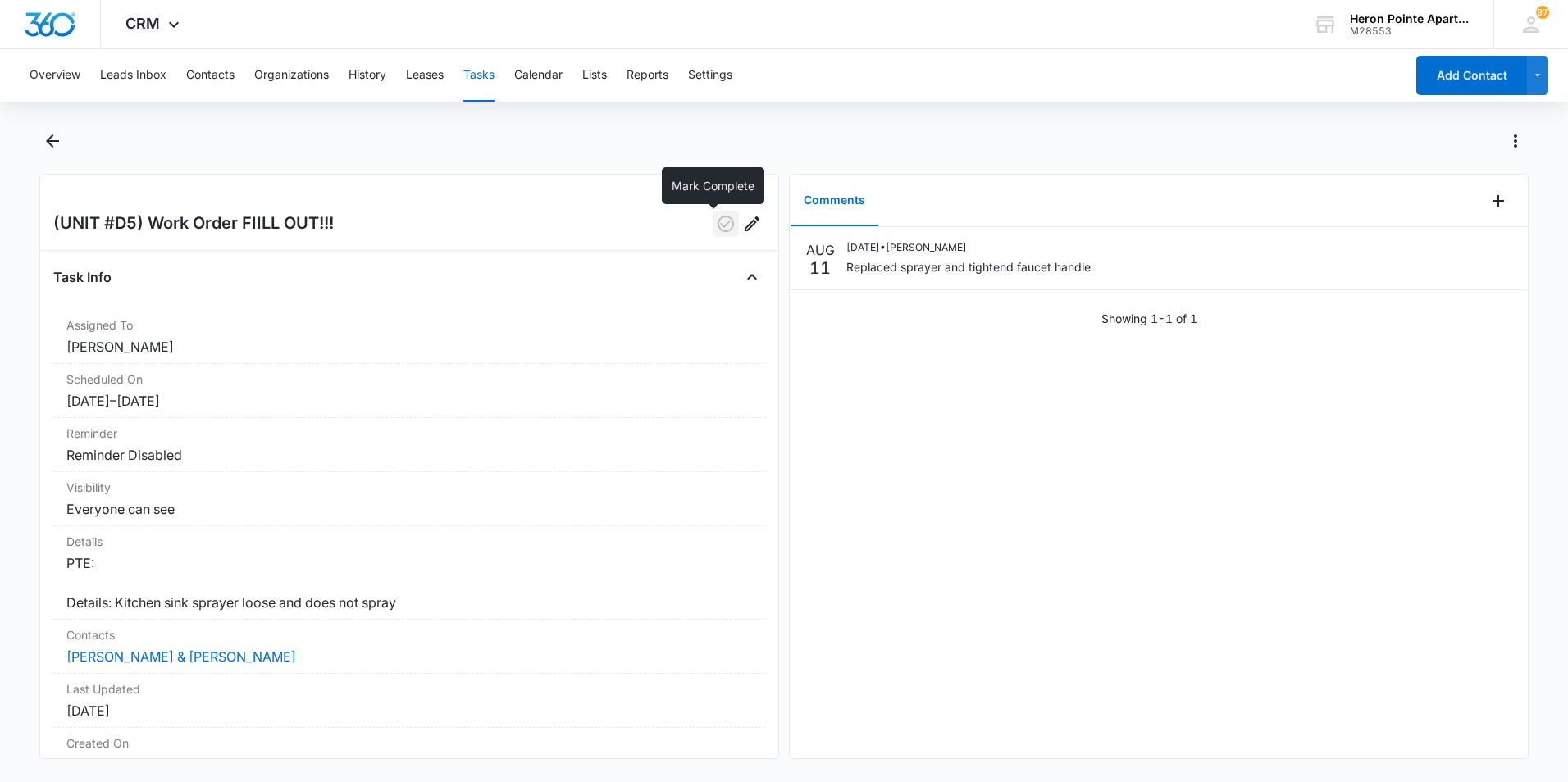
click at [716, 228] on icon "button" at bounding box center [726, 224] width 20 height 20
click at [1491, 252] on icon "Edit" at bounding box center [1498, 253] width 14 height 14
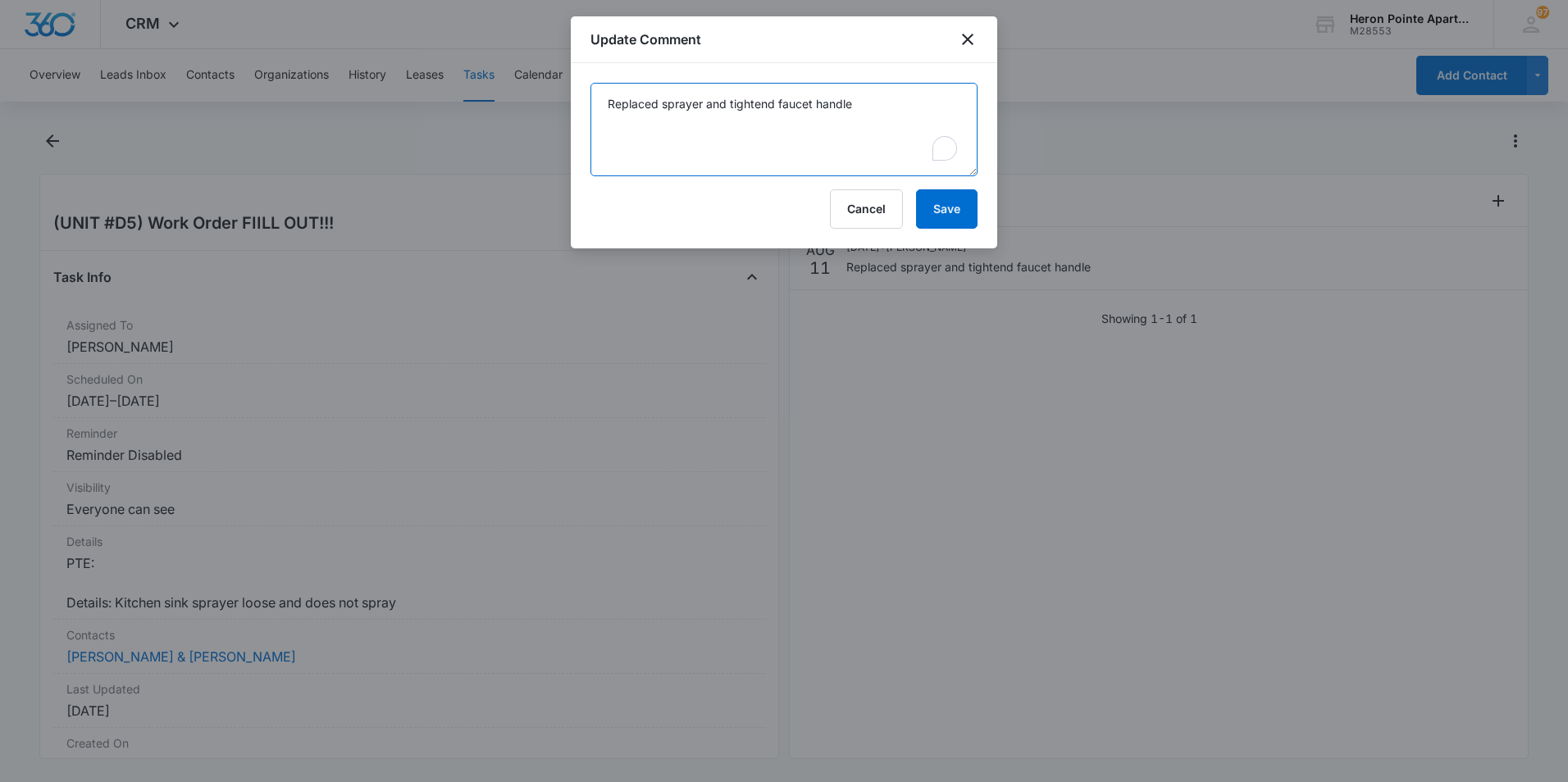
click at [765, 100] on textarea "Replaced sprayer and tightend faucet handle" at bounding box center [783, 129] width 387 height 93
type textarea "Replaced sprayer and tightened faucet handle"
click at [943, 210] on button "Save" at bounding box center [947, 208] width 62 height 39
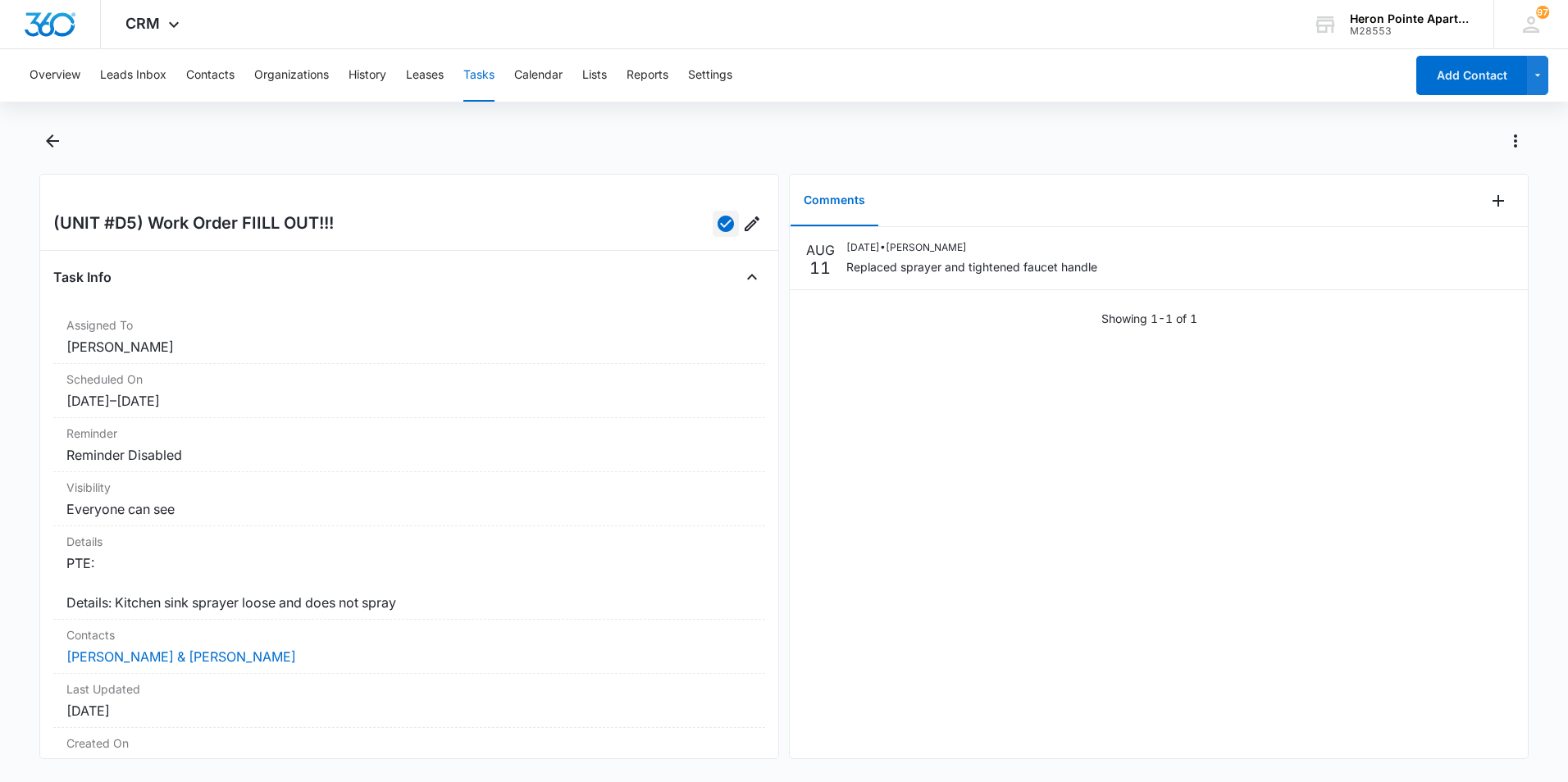
click at [491, 73] on button "Tasks" at bounding box center [479, 75] width 31 height 52
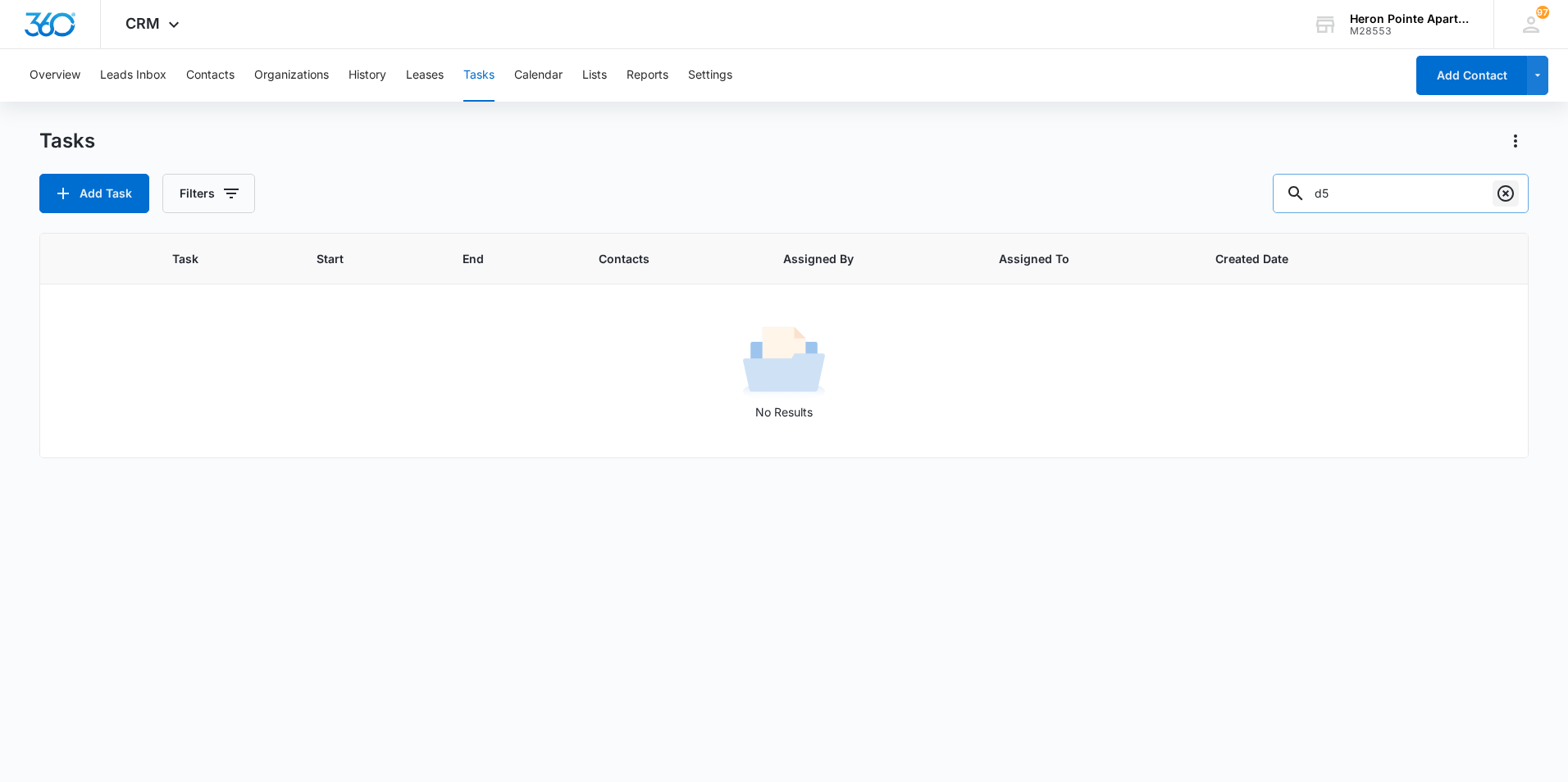
click at [1511, 188] on icon "Clear" at bounding box center [1506, 194] width 16 height 16
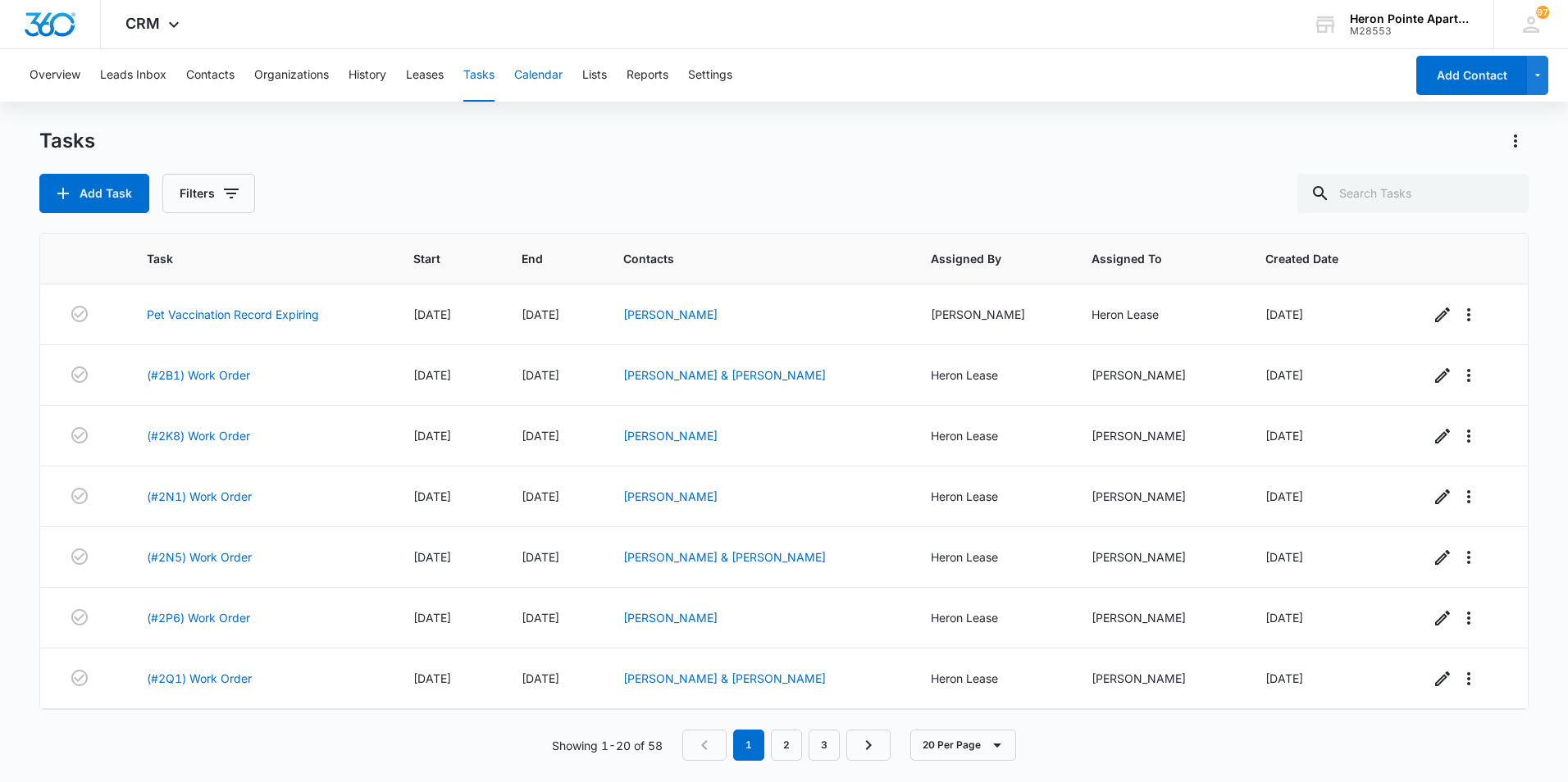
click at [539, 74] on button "Calendar" at bounding box center [538, 75] width 48 height 52
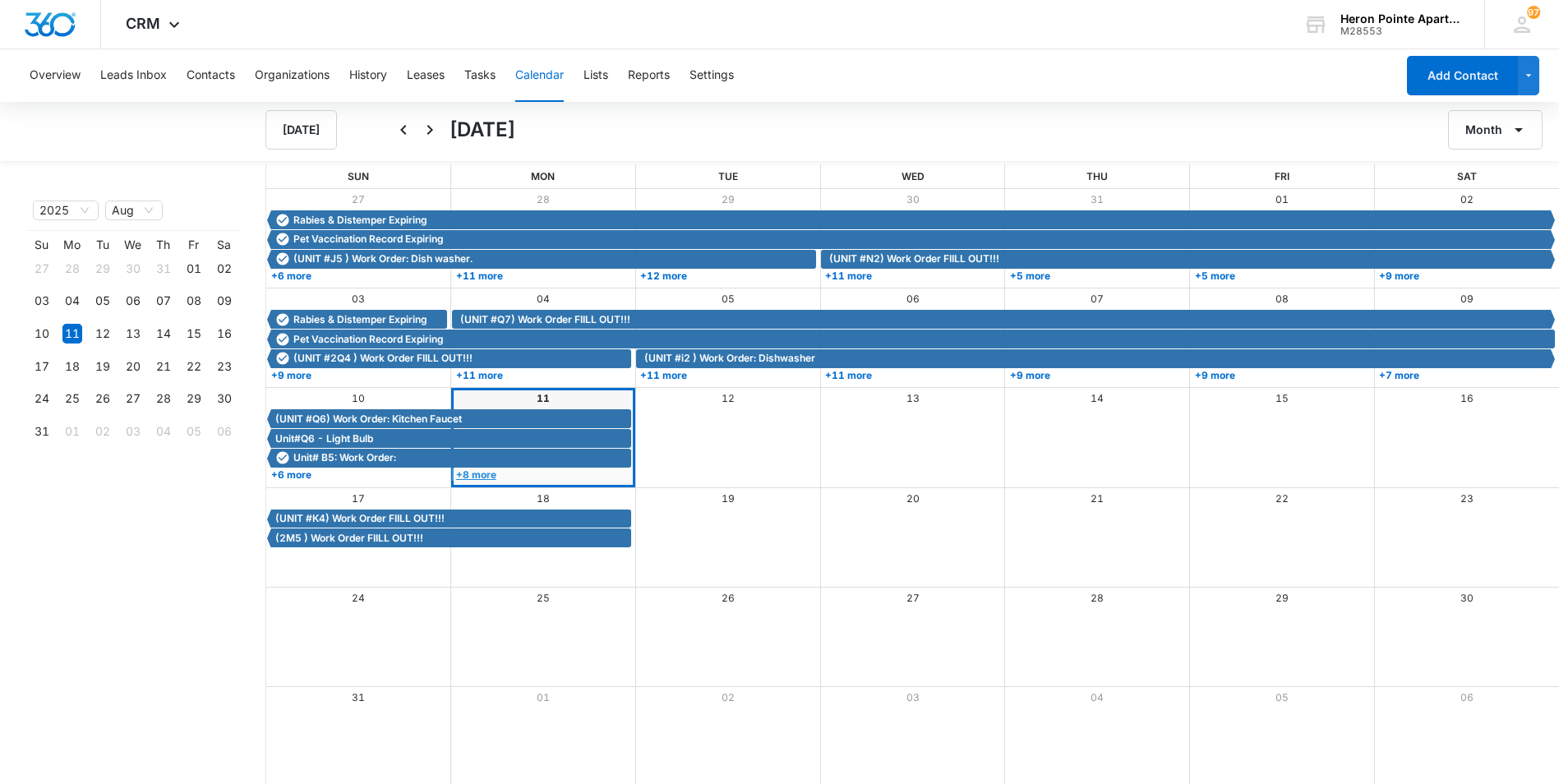
click at [478, 475] on link "+8 more" at bounding box center [542, 475] width 180 height 13
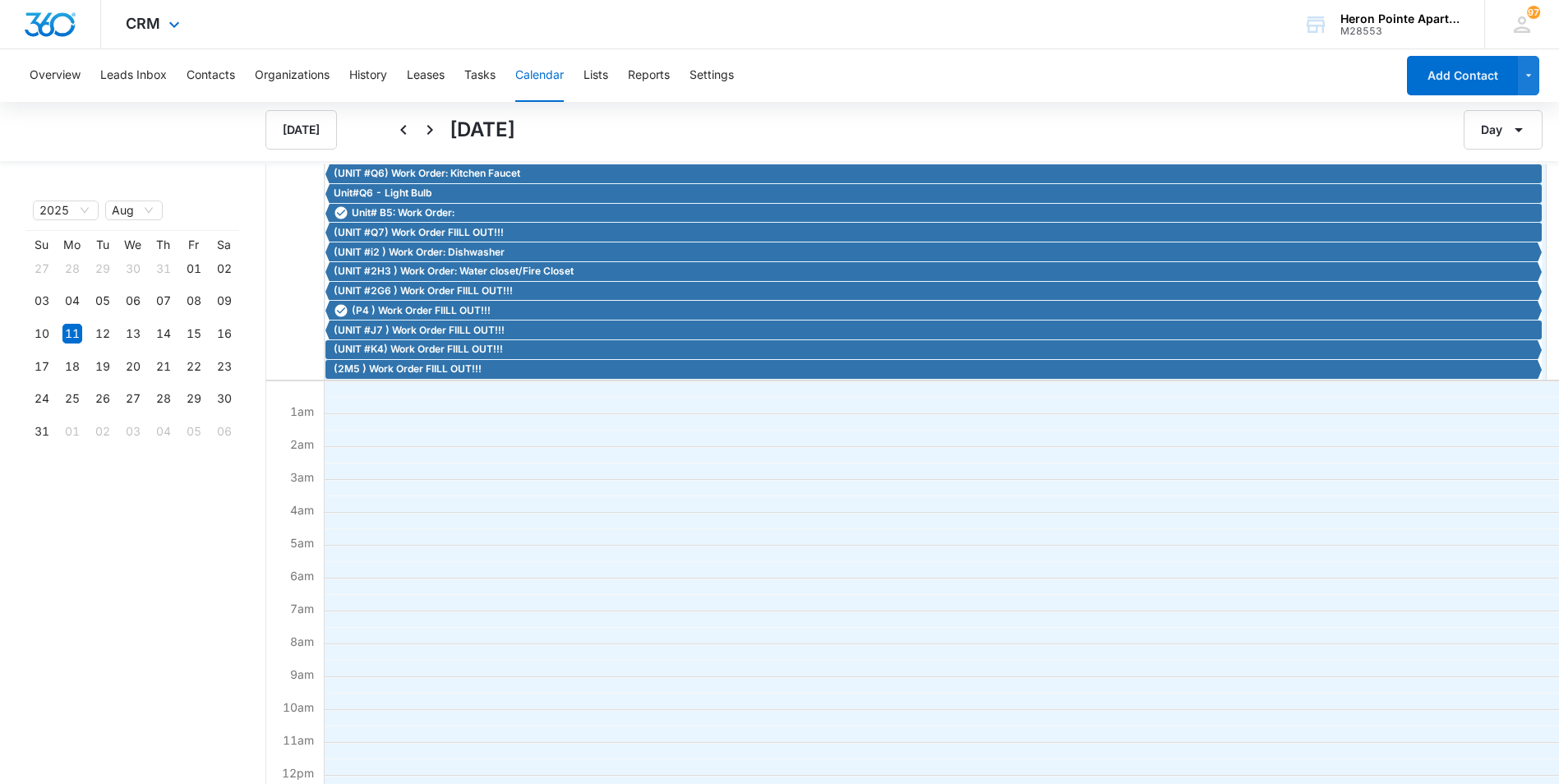
click at [64, 20] on img "Dashboard" at bounding box center [50, 24] width 53 height 24
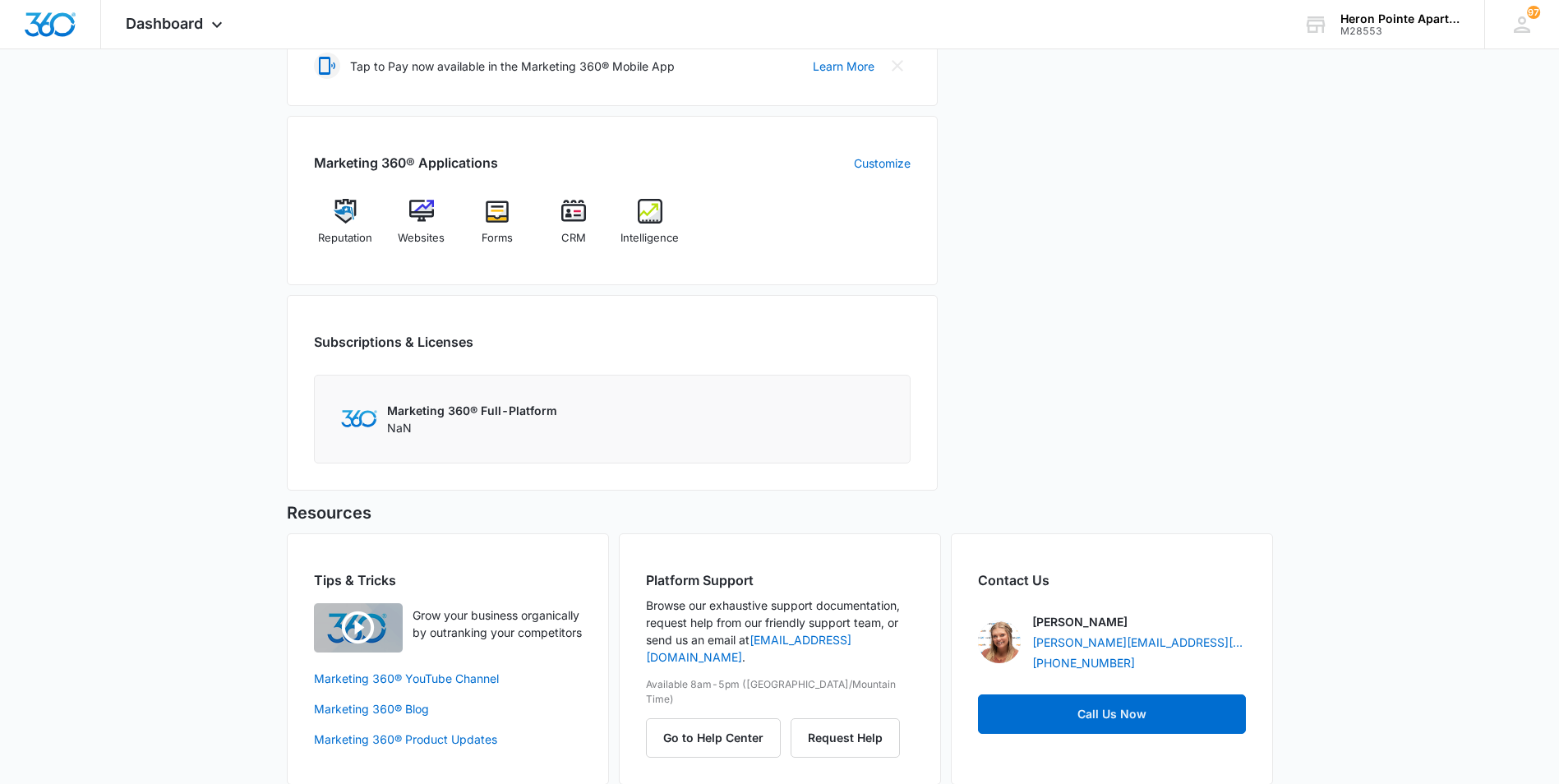
scroll to position [575, 0]
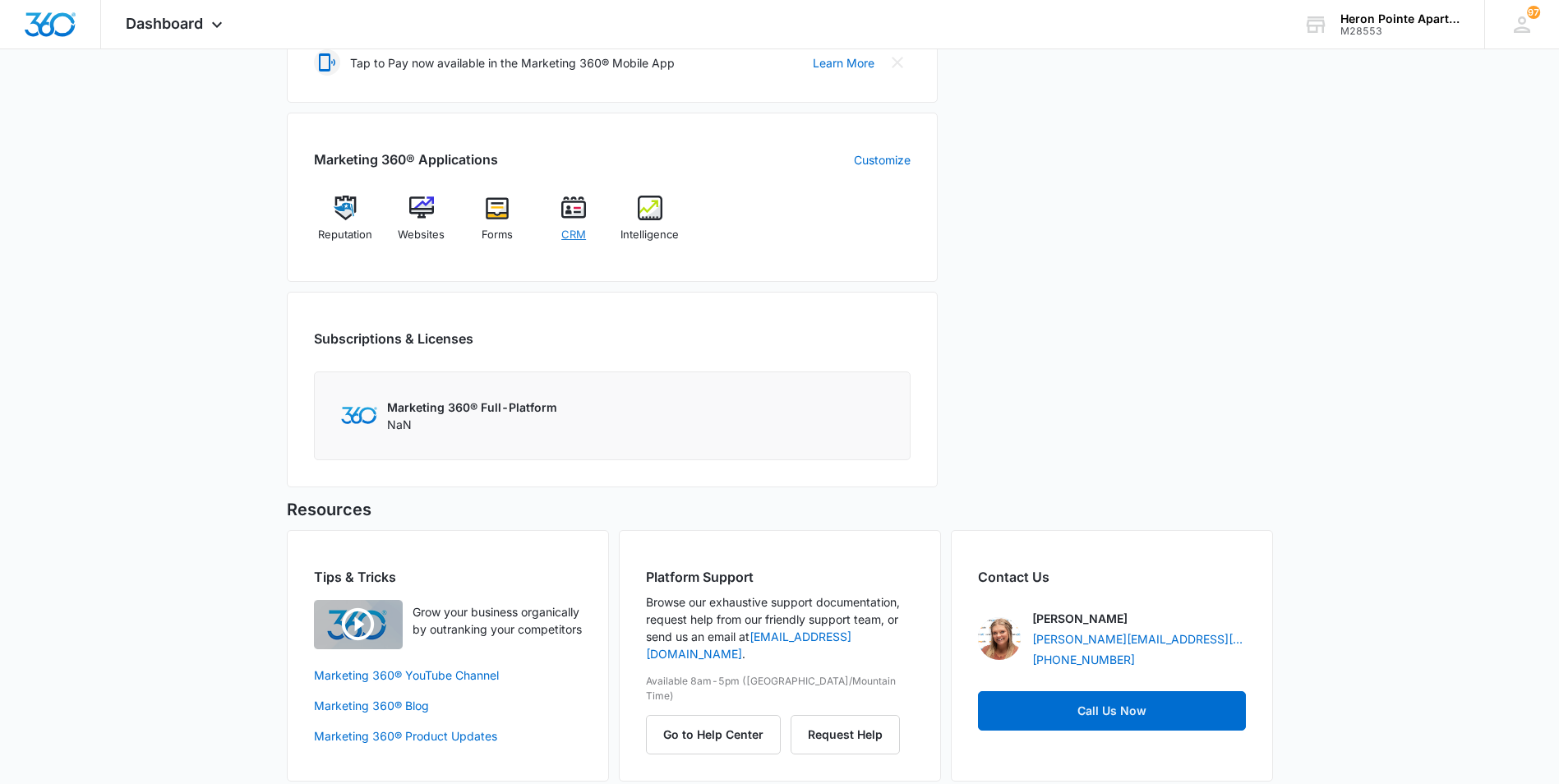
click at [584, 208] on img at bounding box center [574, 208] width 25 height 24
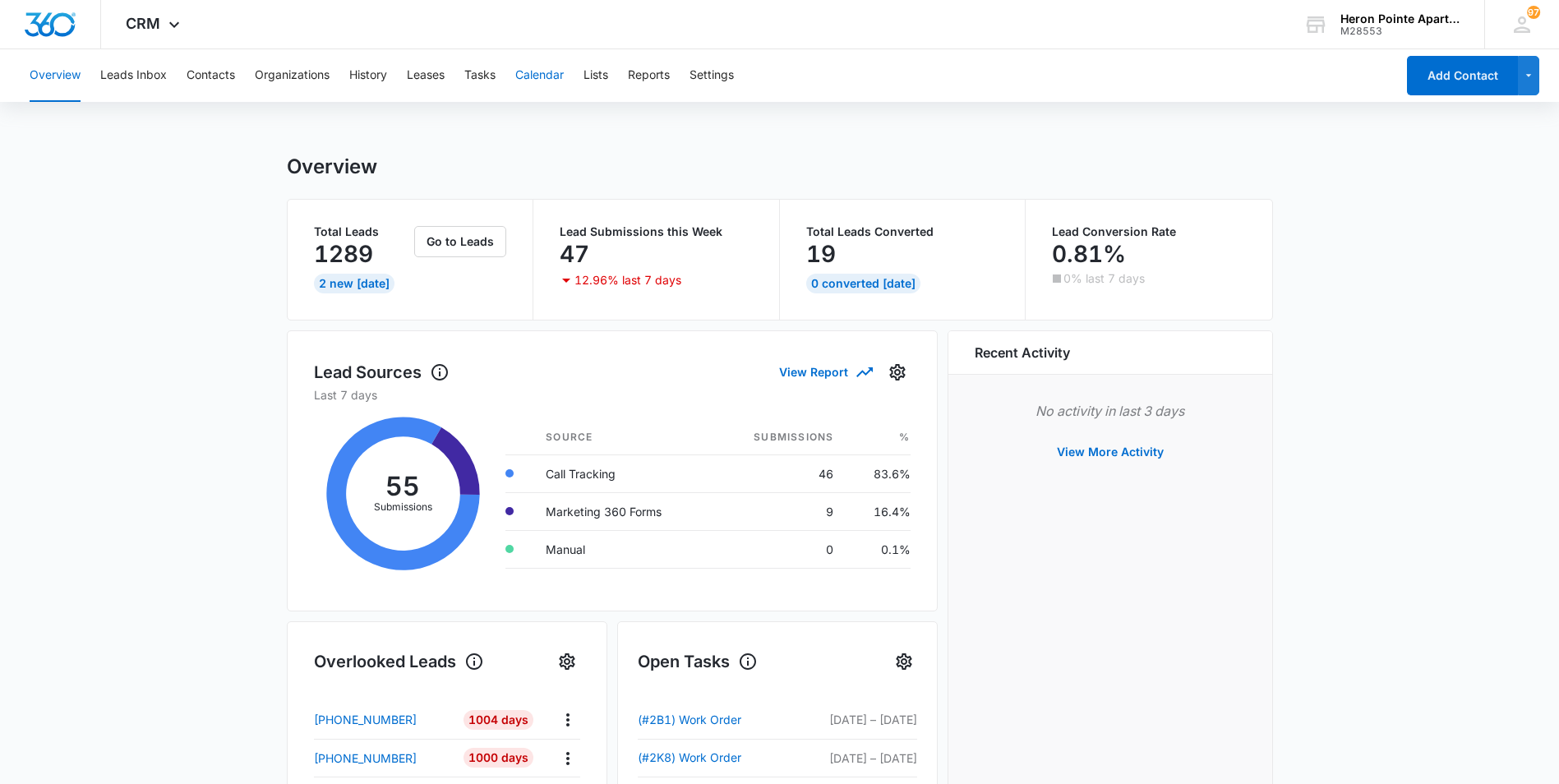
click at [538, 71] on button "Calendar" at bounding box center [539, 75] width 48 height 53
